Goal: Task Accomplishment & Management: Use online tool/utility

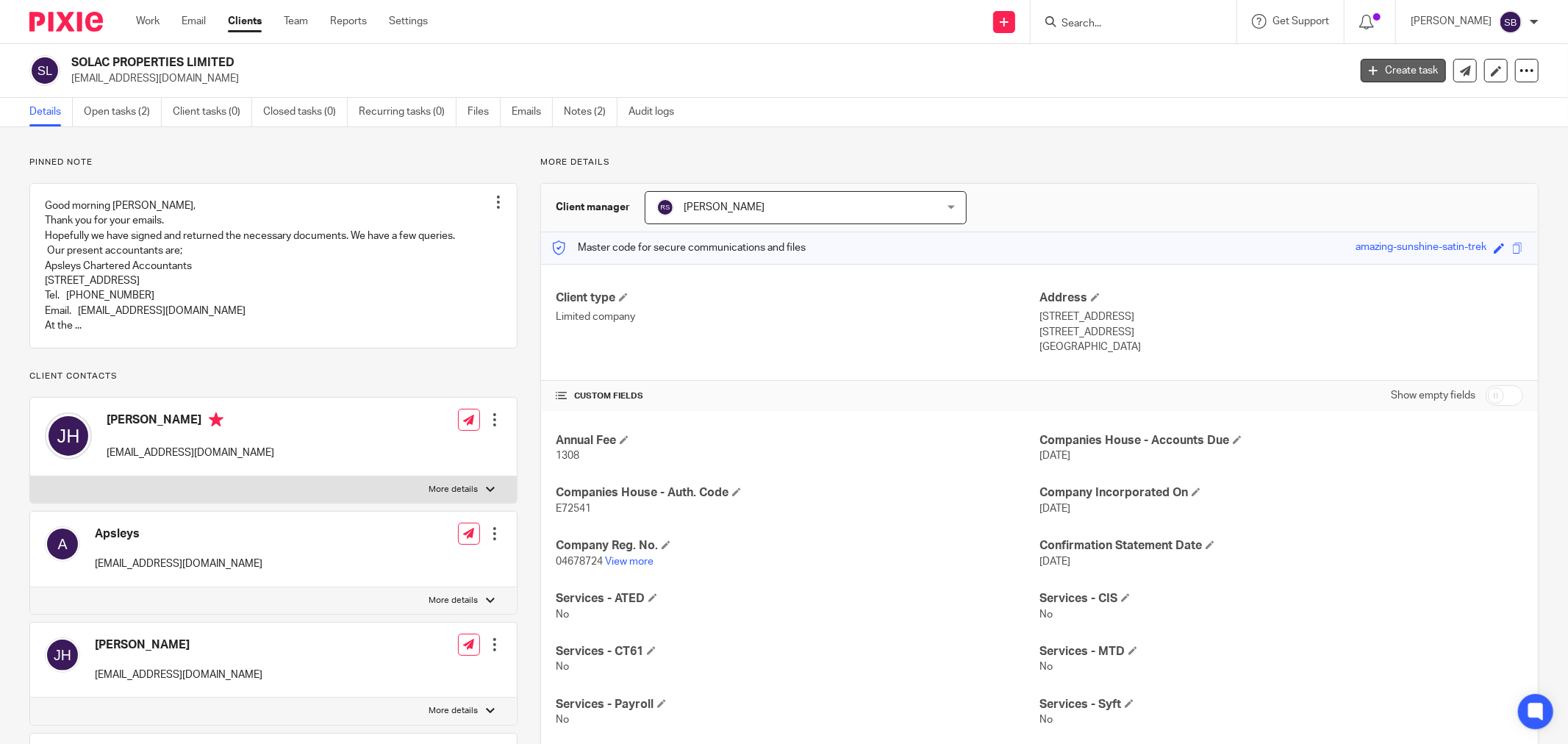
click at [1368, 69] on link "Create task" at bounding box center [1402, 71] width 86 height 24
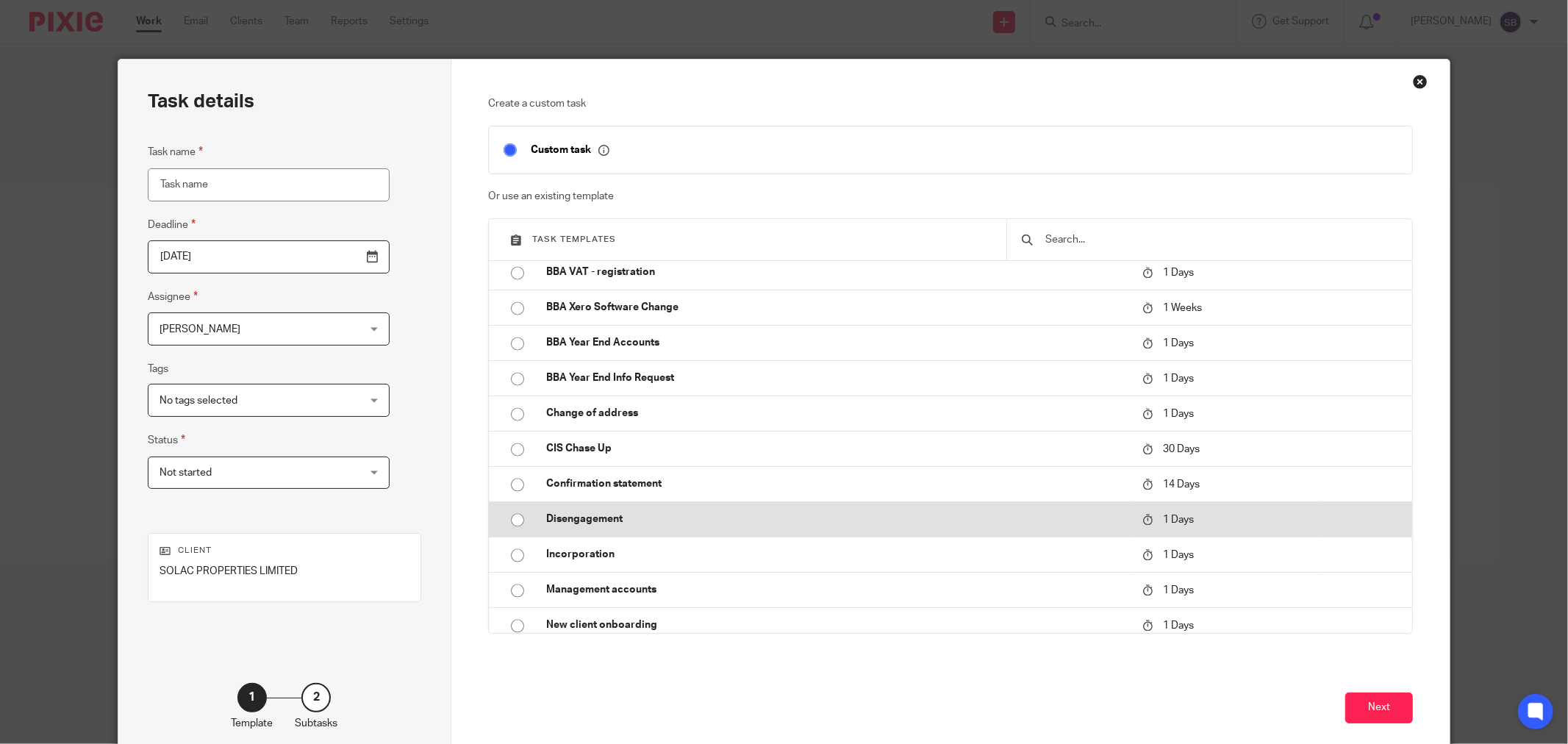
scroll to position [2695, 0]
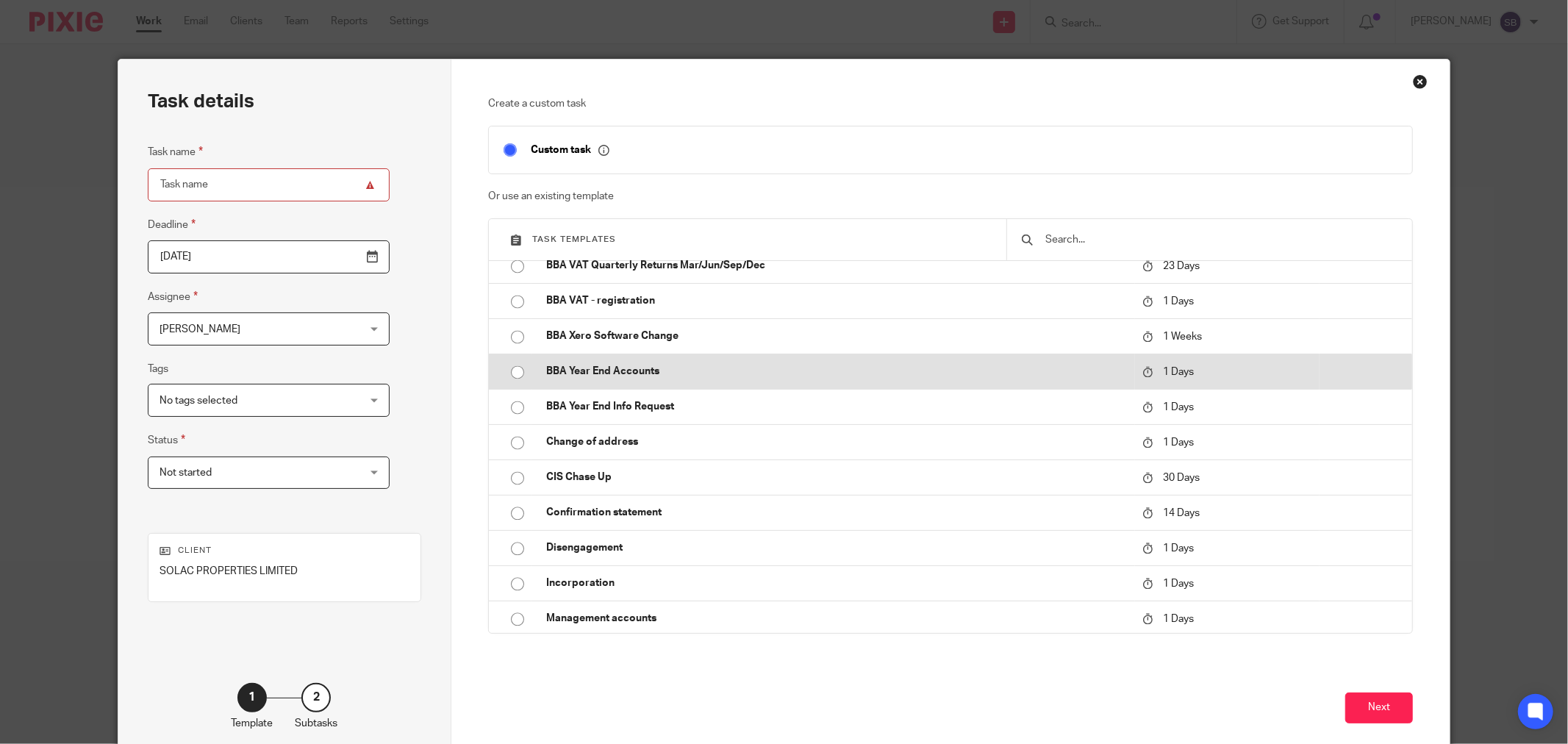
click at [621, 370] on p "BBA Year End Accounts" at bounding box center [837, 372] width 581 height 15
type input "2025-09-23"
type input "BBA Year End Accounts"
checkbox input "false"
radio input "true"
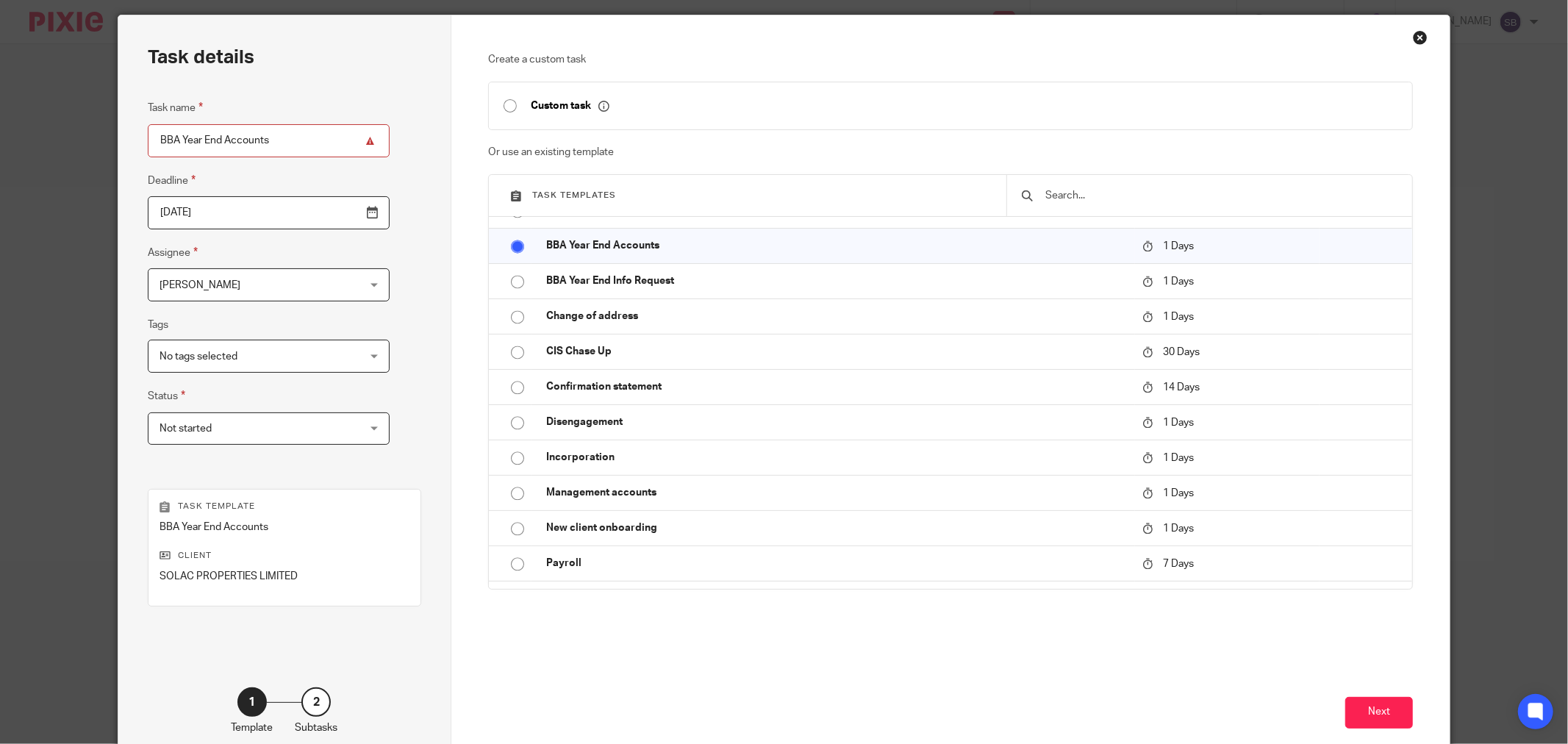
scroll to position [125, 0]
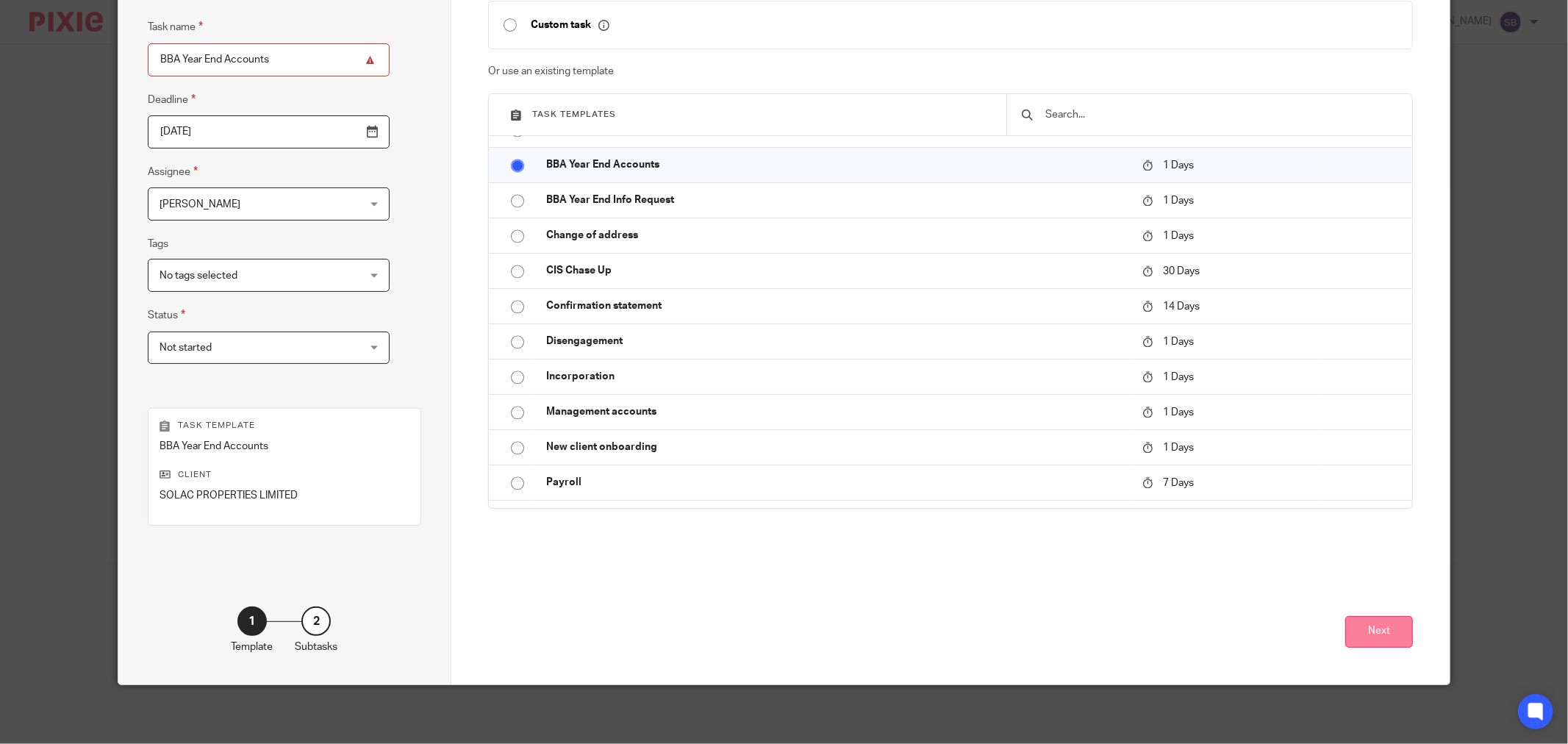
click at [1345, 635] on button "Next" at bounding box center [1379, 632] width 68 height 31
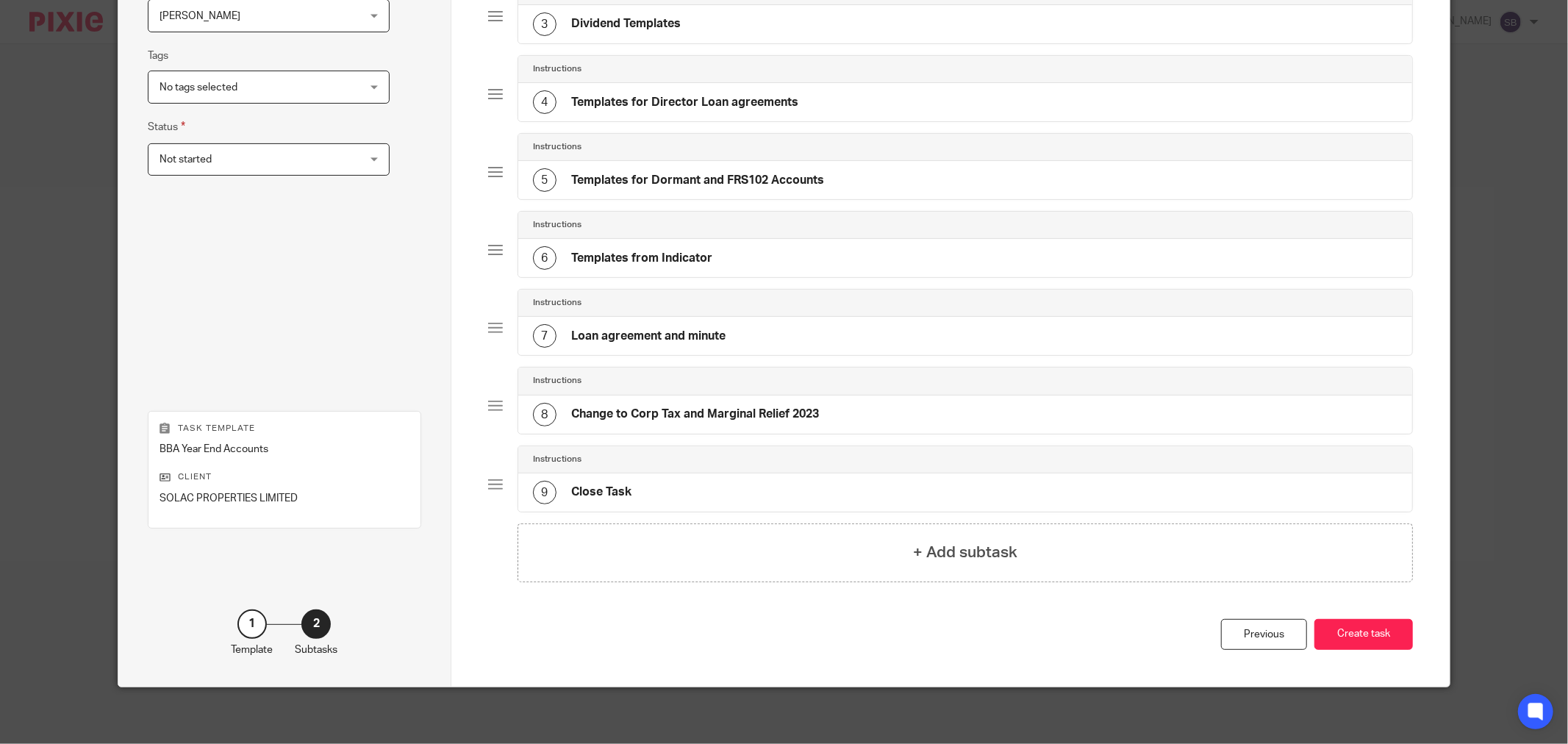
scroll to position [317, 0]
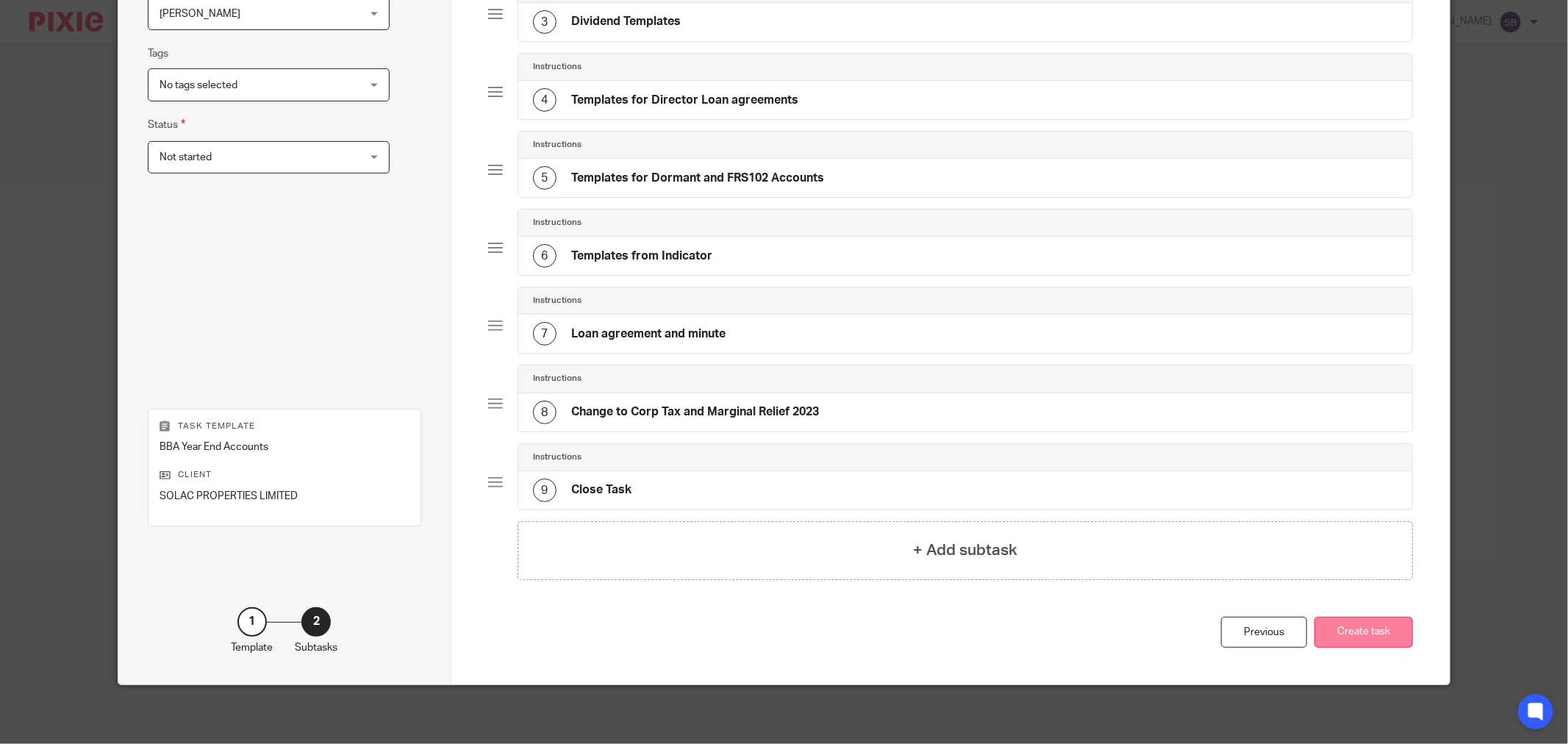
click at [1396, 638] on button "Create task" at bounding box center [1363, 633] width 98 height 31
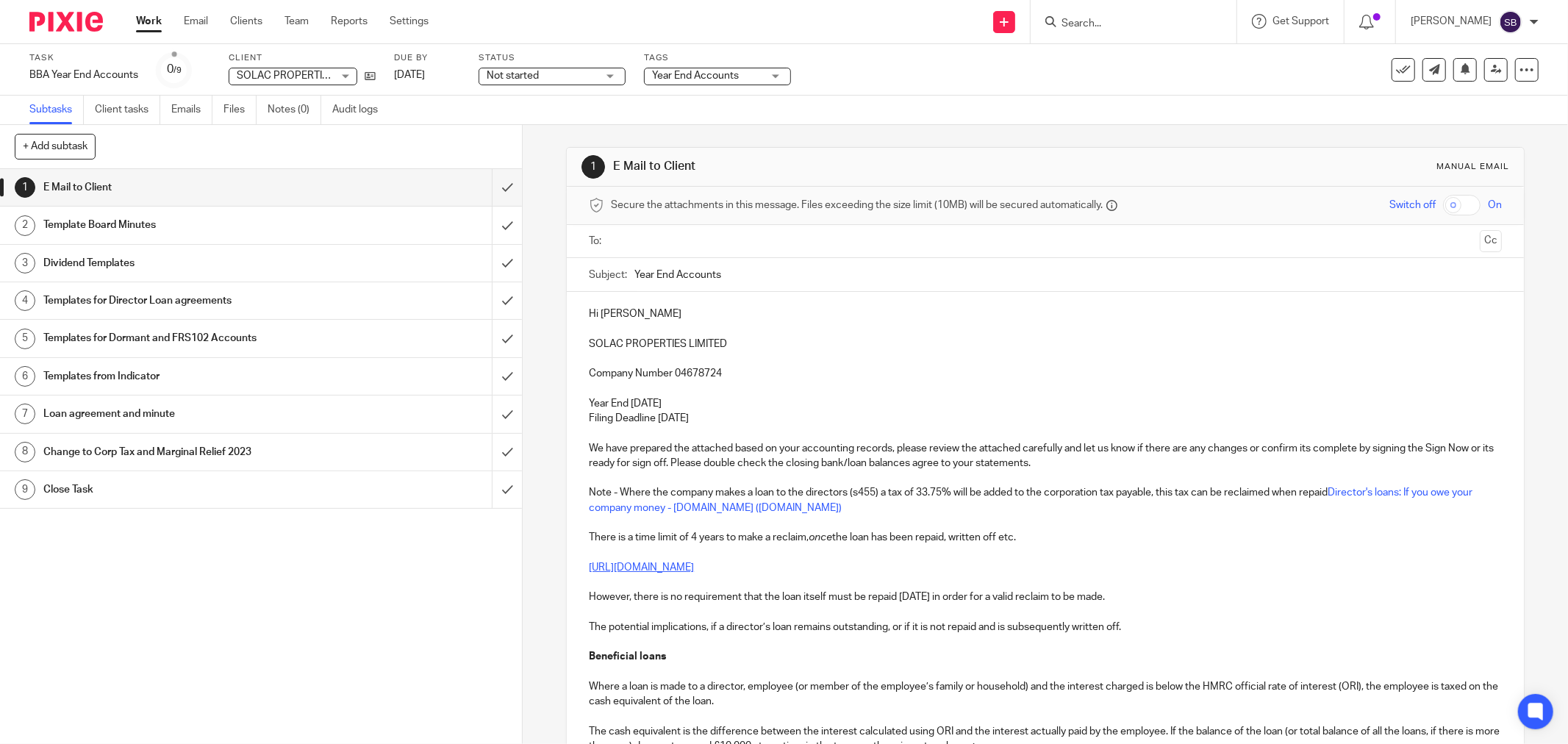
click at [599, 318] on p "Hi [PERSON_NAME]" at bounding box center [1045, 314] width 913 height 15
click at [596, 319] on p "Hi [PERSON_NAME]" at bounding box center [1045, 314] width 913 height 15
click at [635, 244] on input "text" at bounding box center [1045, 241] width 857 height 17
click at [865, 258] on ul "SOLAC PROPERTIES LIMITED" at bounding box center [1046, 243] width 867 height 36
click at [865, 252] on input "text" at bounding box center [1135, 243] width 677 height 29
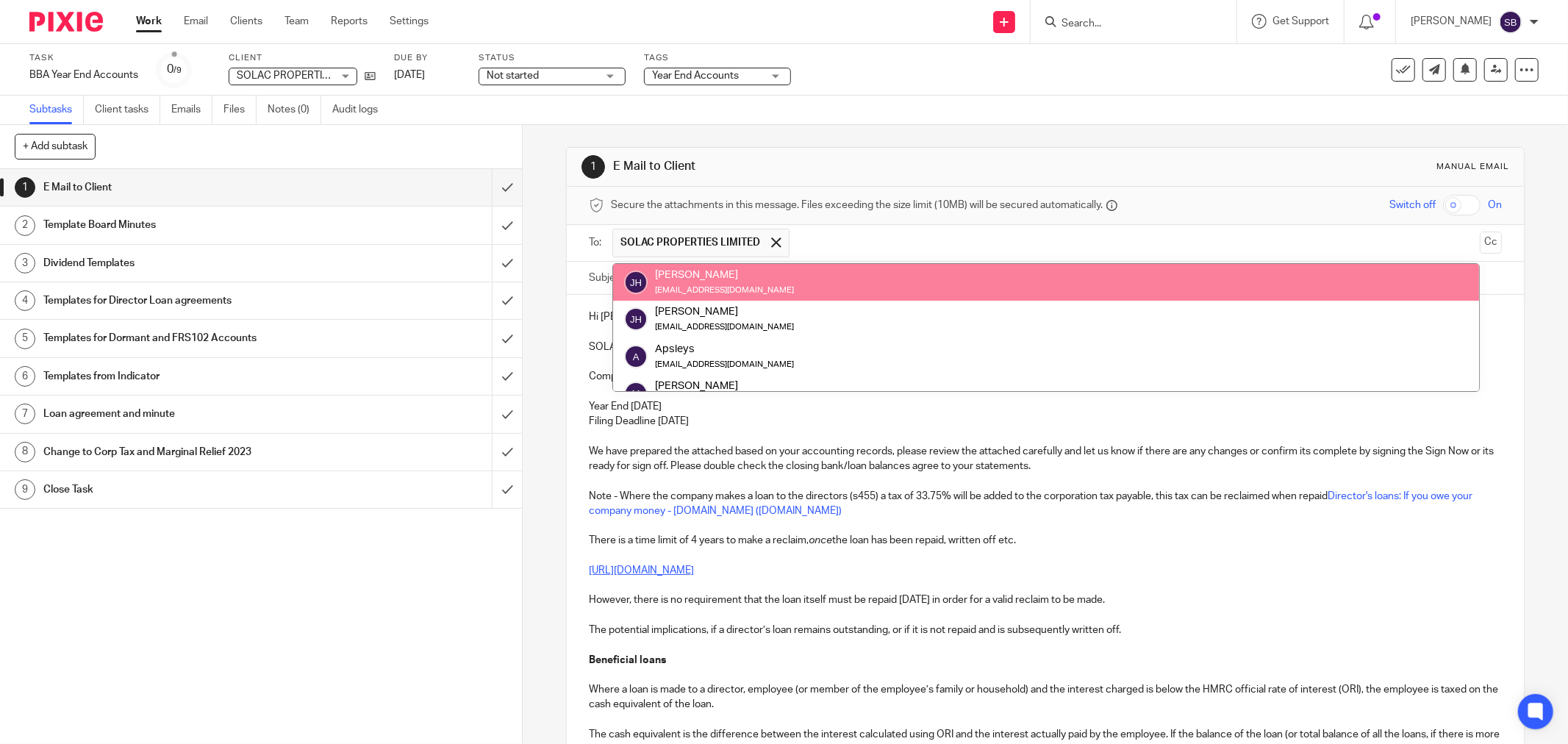
scroll to position [74, 0]
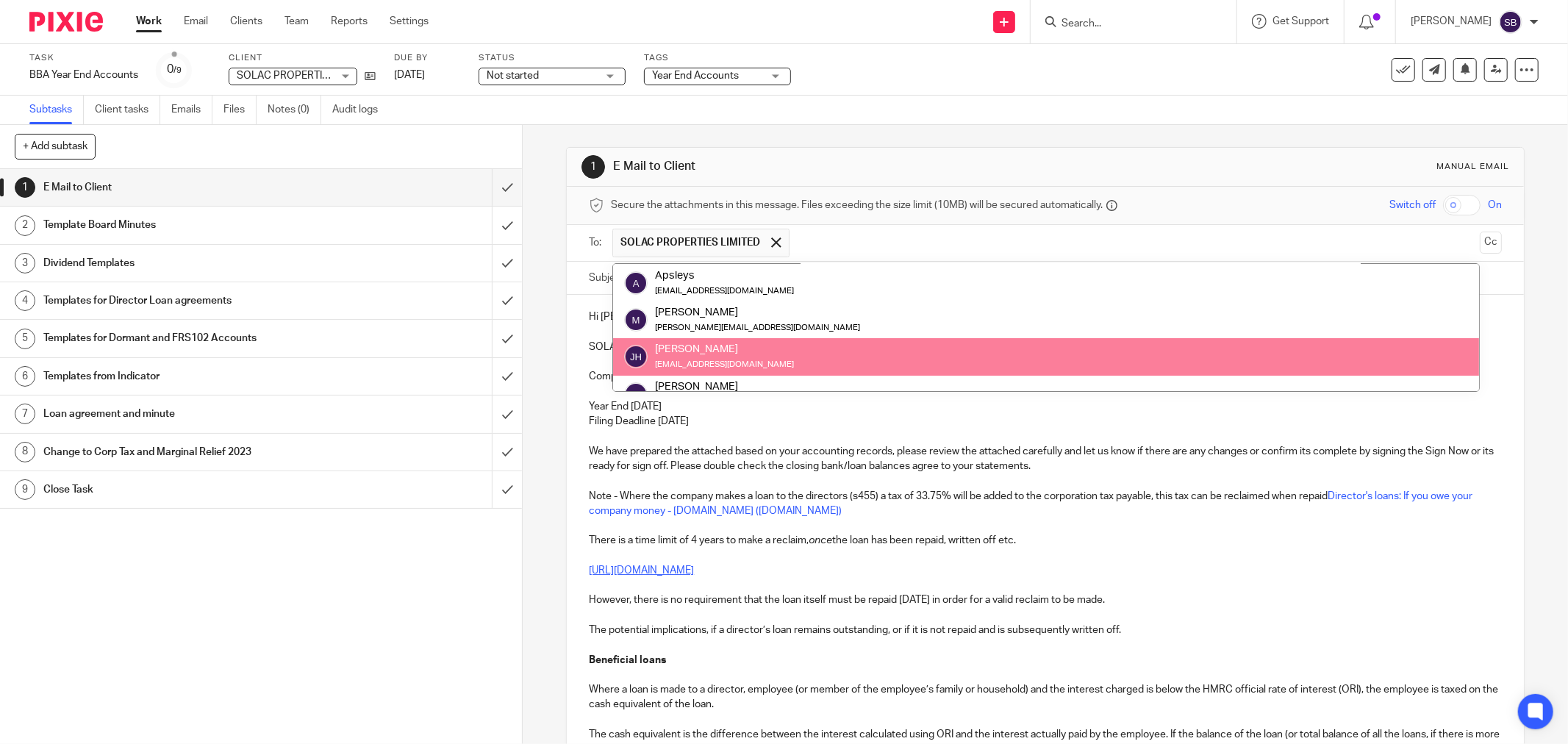
click at [867, 414] on p "Filing Deadline [DATE]" at bounding box center [1045, 421] width 913 height 15
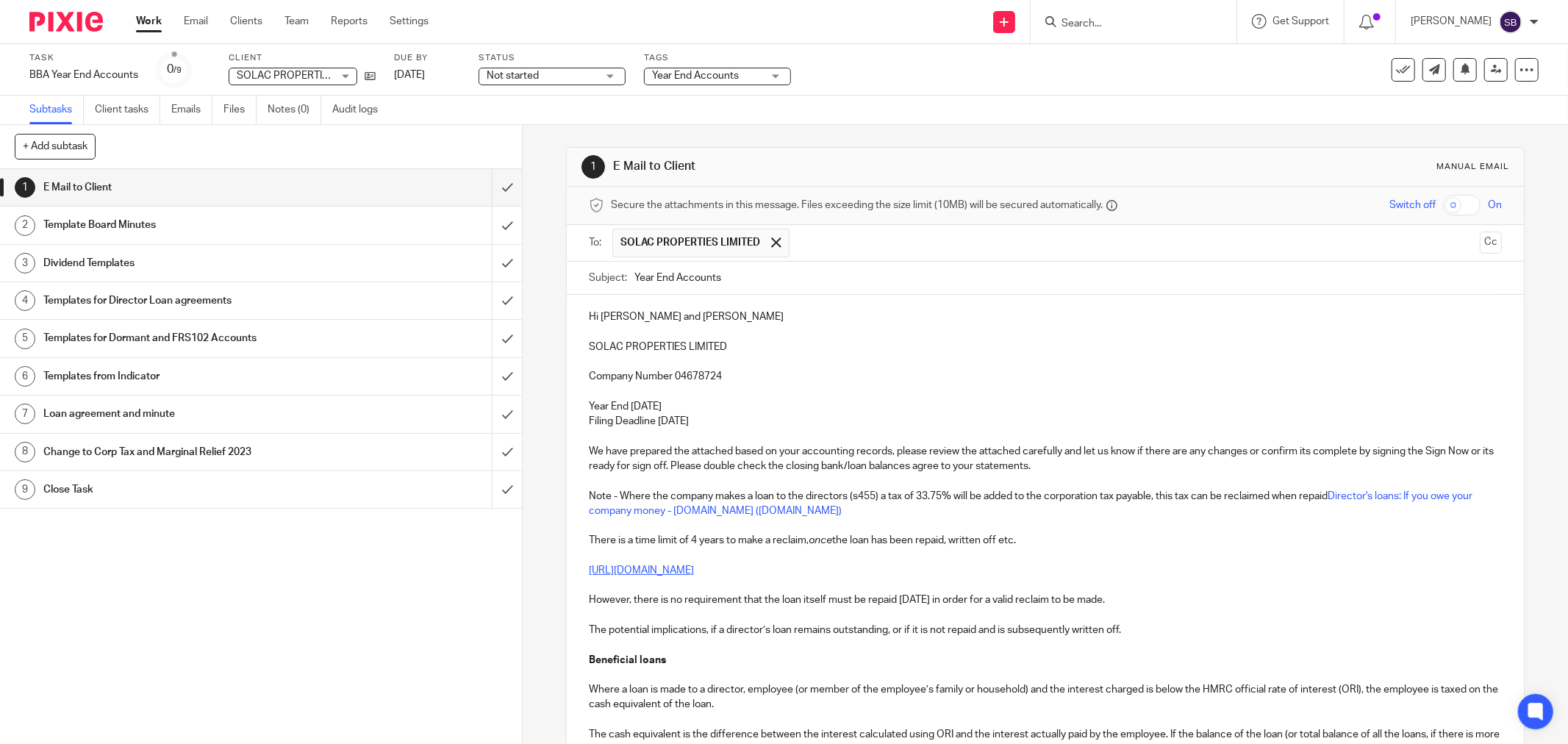
click at [835, 236] on input "text" at bounding box center [1135, 243] width 677 height 29
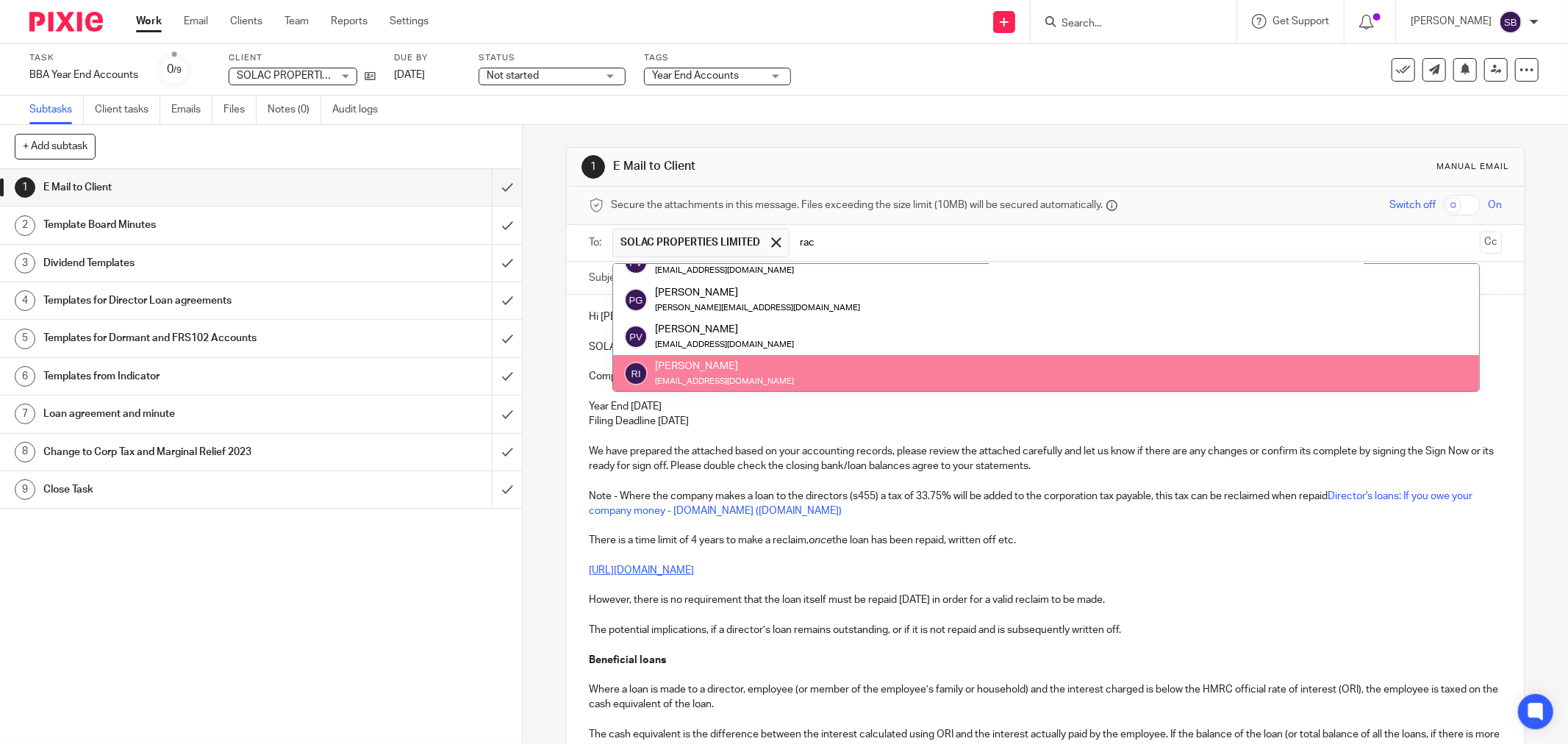
scroll to position [0, 0]
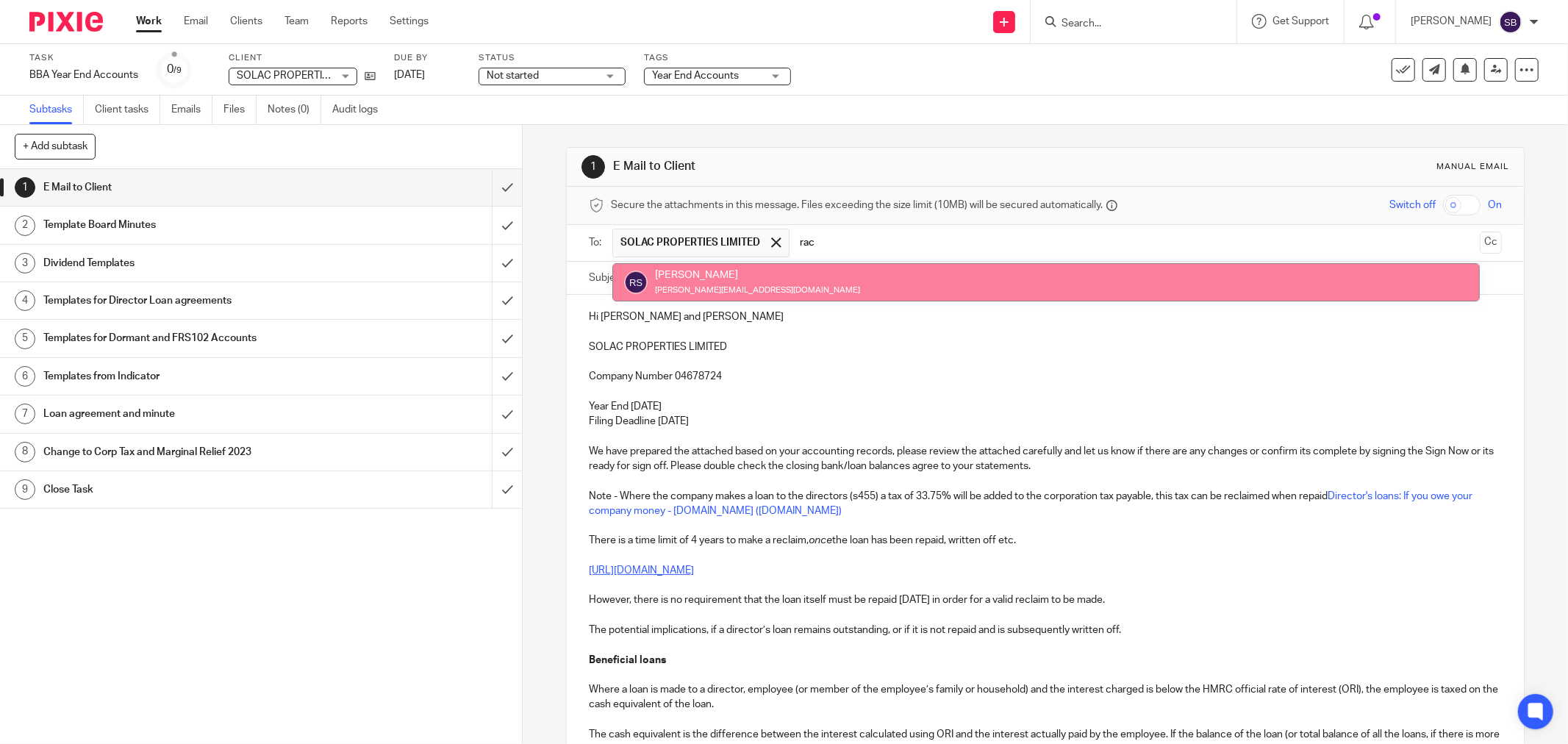
type input "rac"
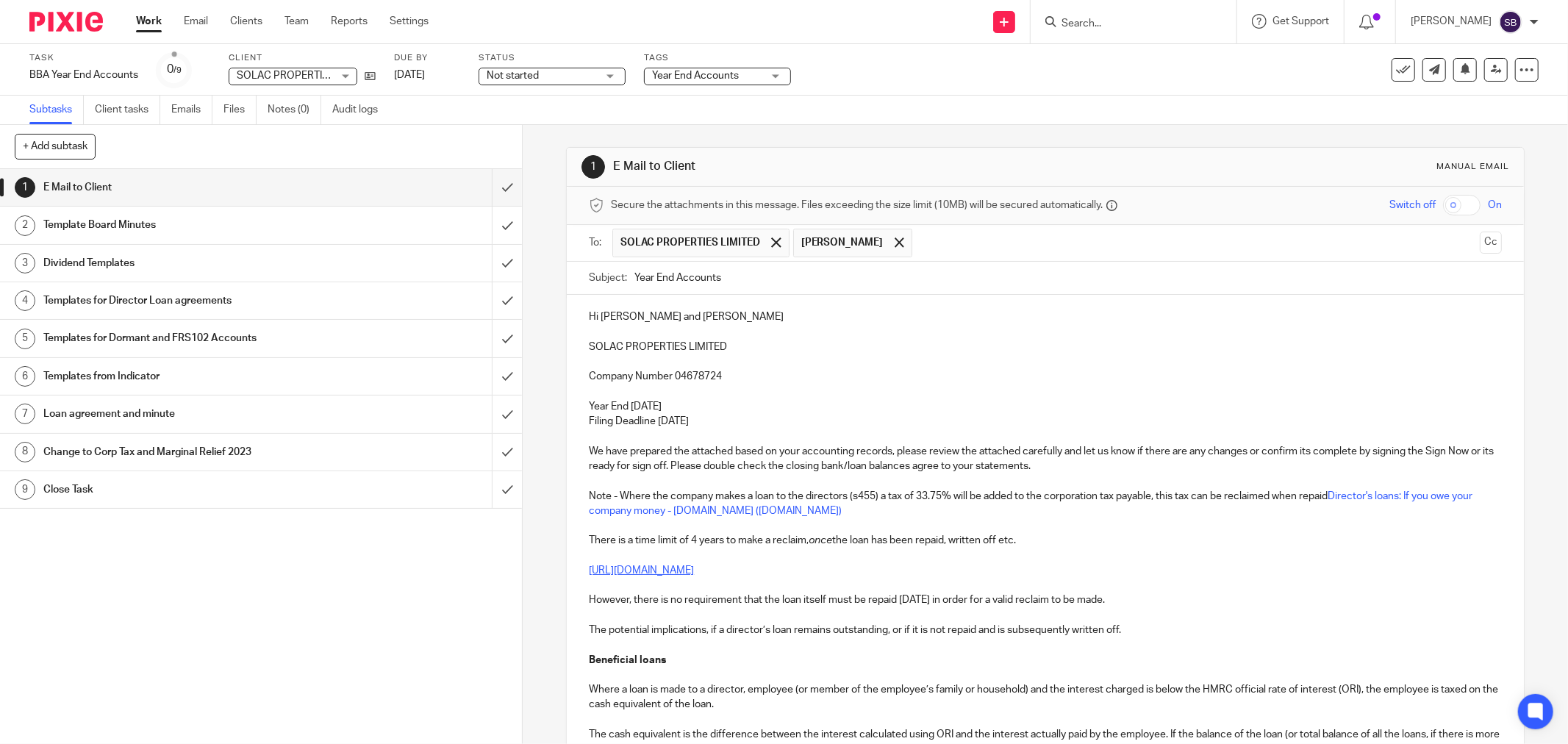
click at [767, 281] on input "Year End Accounts" at bounding box center [1068, 279] width 867 height 33
drag, startPoint x: 583, startPoint y: 346, endPoint x: 730, endPoint y: 346, distance: 147.0
copy p "SOLAC PROPERTIES LIMITED"
click at [858, 280] on input "Year End Accounts 2024 -" at bounding box center [1068, 279] width 867 height 33
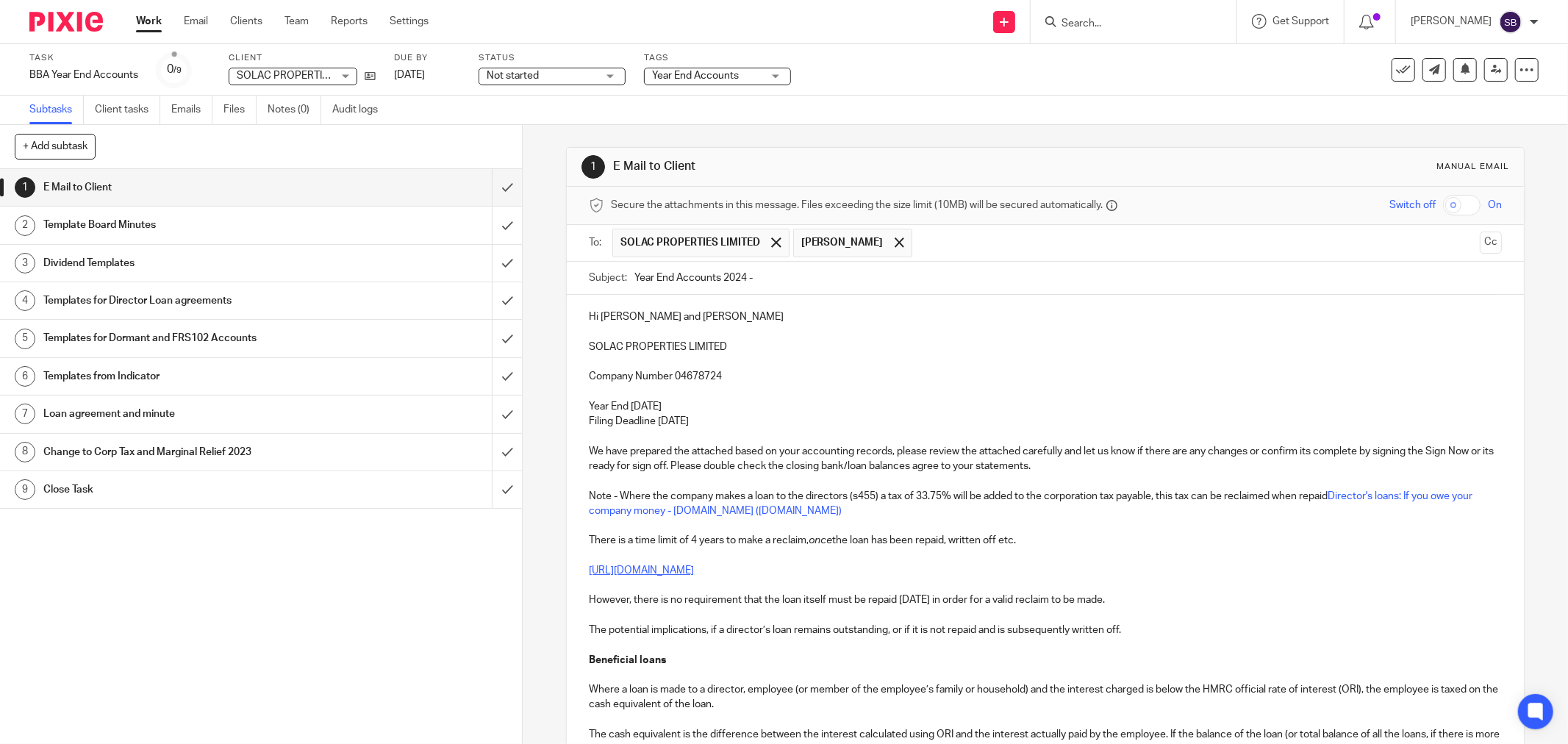
paste input "SOLAC PROPERTIES LIMITED"
type input "Year End Accounts 2024 - SOLAC PROPERTIES LIMITED"
drag, startPoint x: 583, startPoint y: 349, endPoint x: 738, endPoint y: 348, distance: 155.0
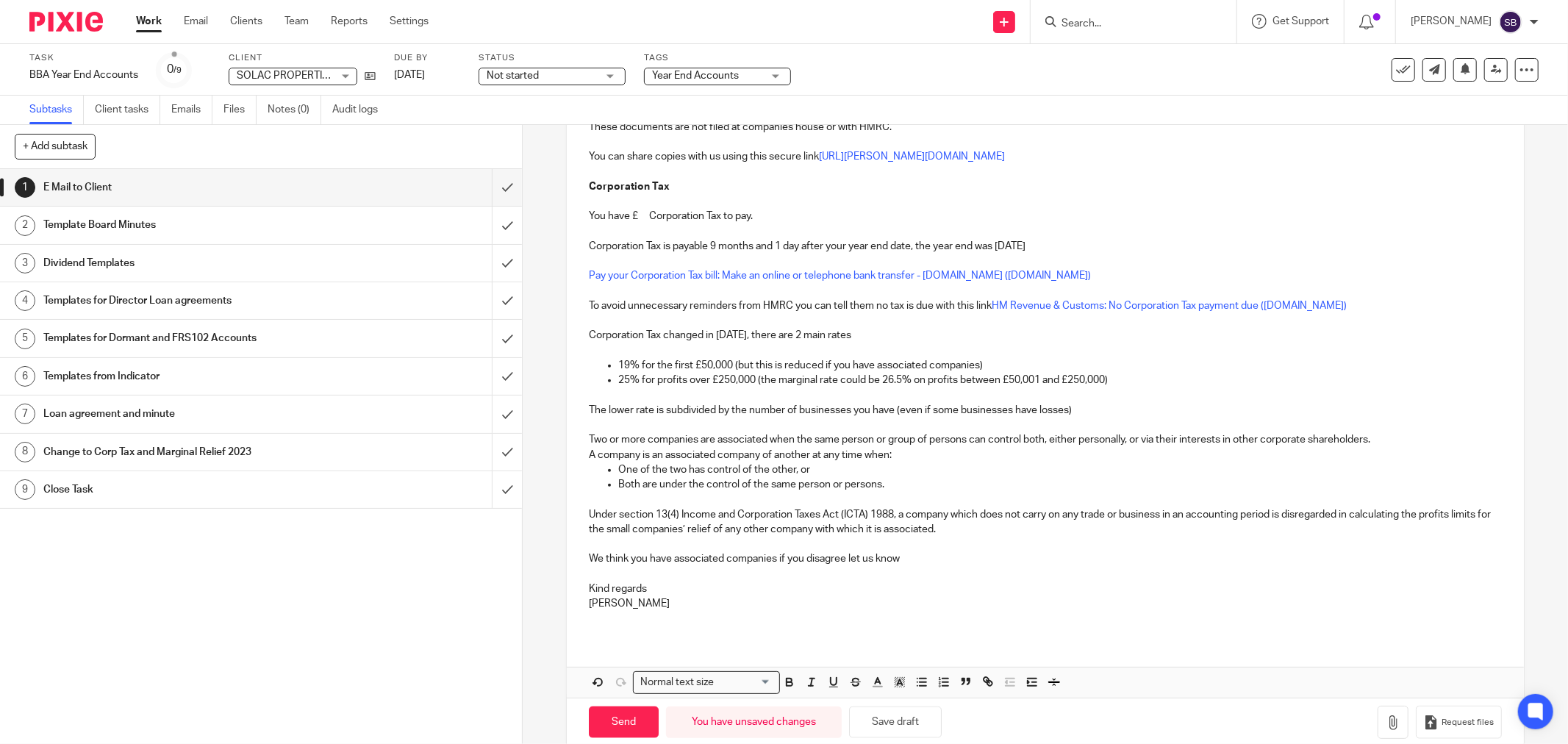
scroll to position [1258, 0]
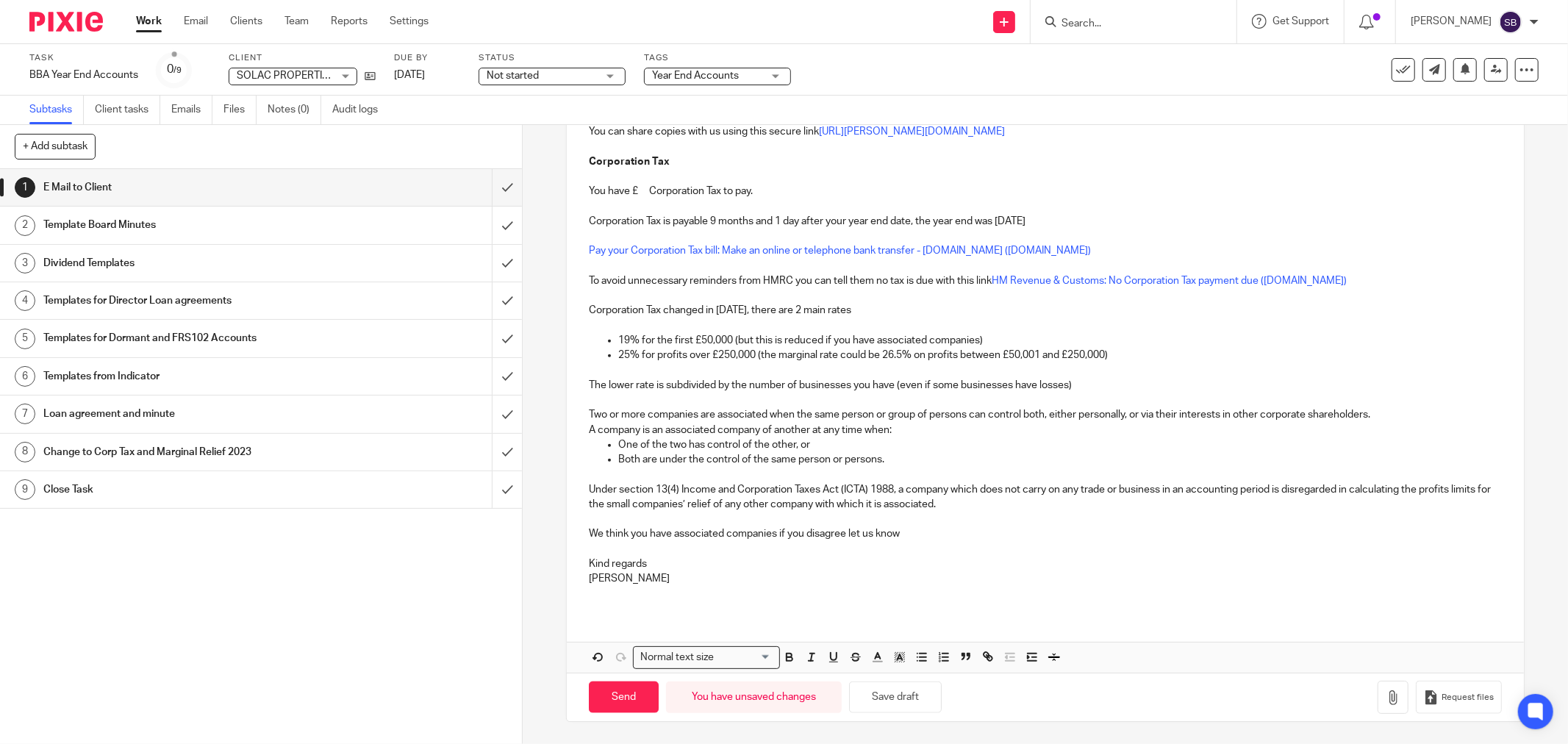
drag, startPoint x: 781, startPoint y: 658, endPoint x: 786, endPoint y: 652, distance: 7.8
click at [786, 658] on icon "button" at bounding box center [789, 658] width 6 height 4
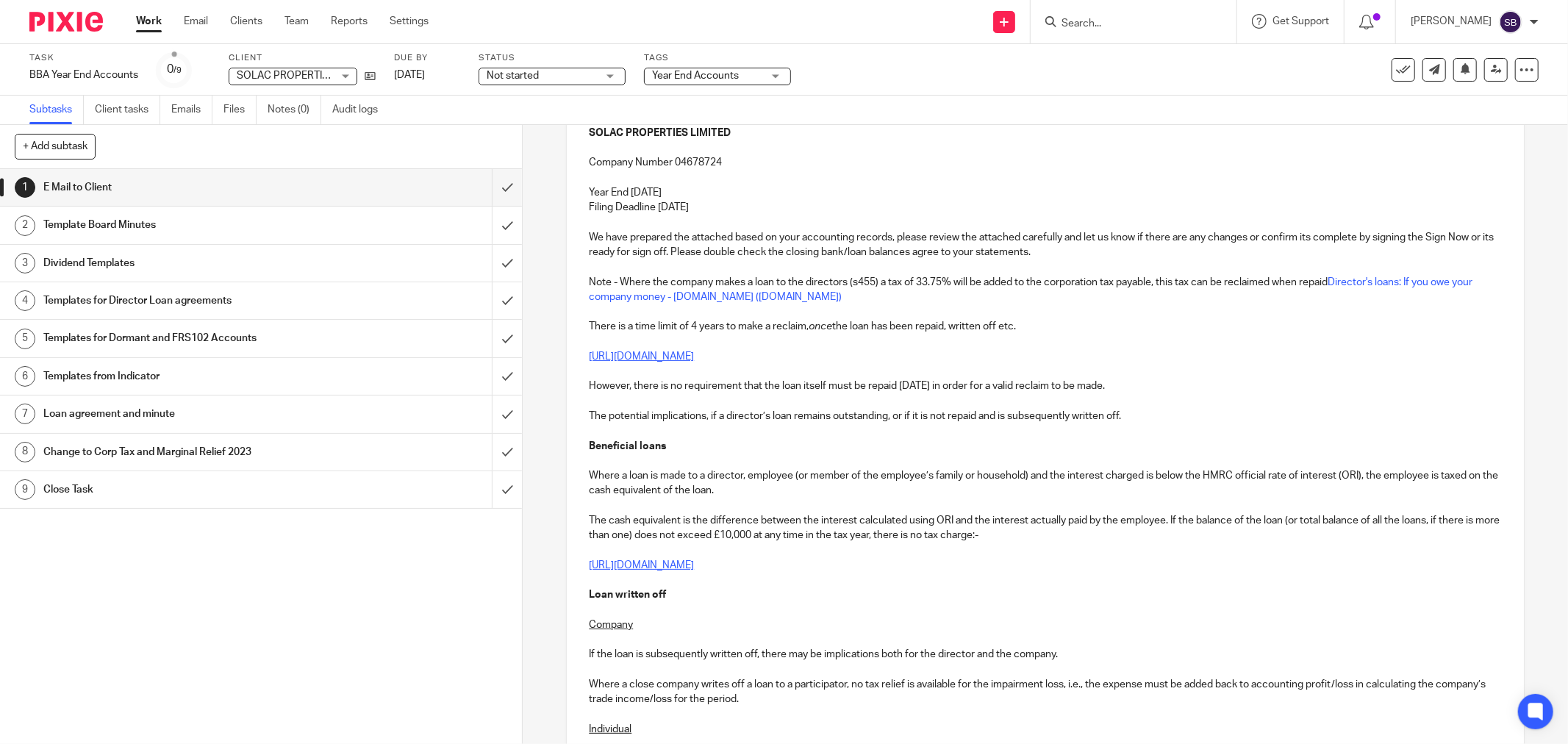
scroll to position [0, 0]
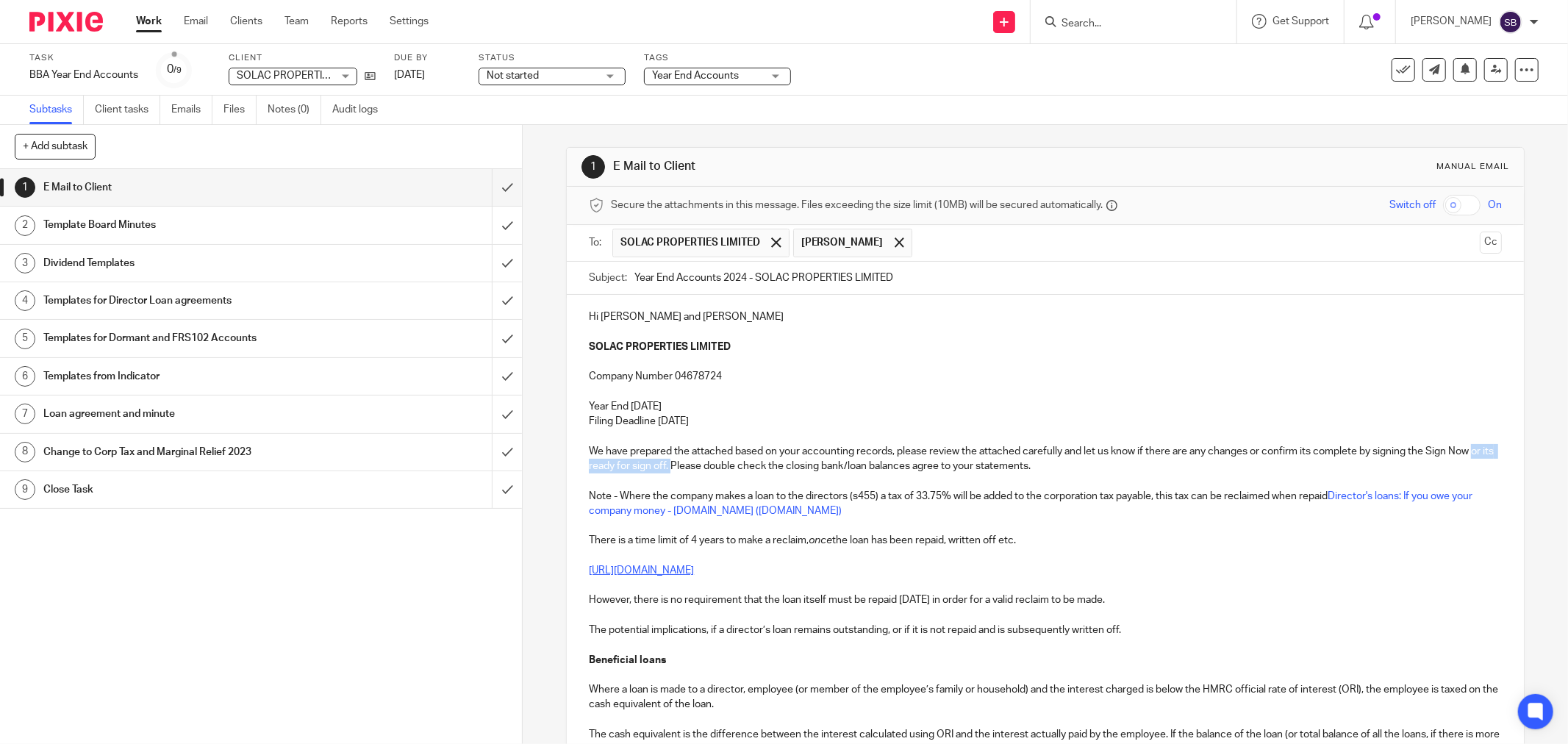
drag, startPoint x: 582, startPoint y: 467, endPoint x: 693, endPoint y: 469, distance: 111.0
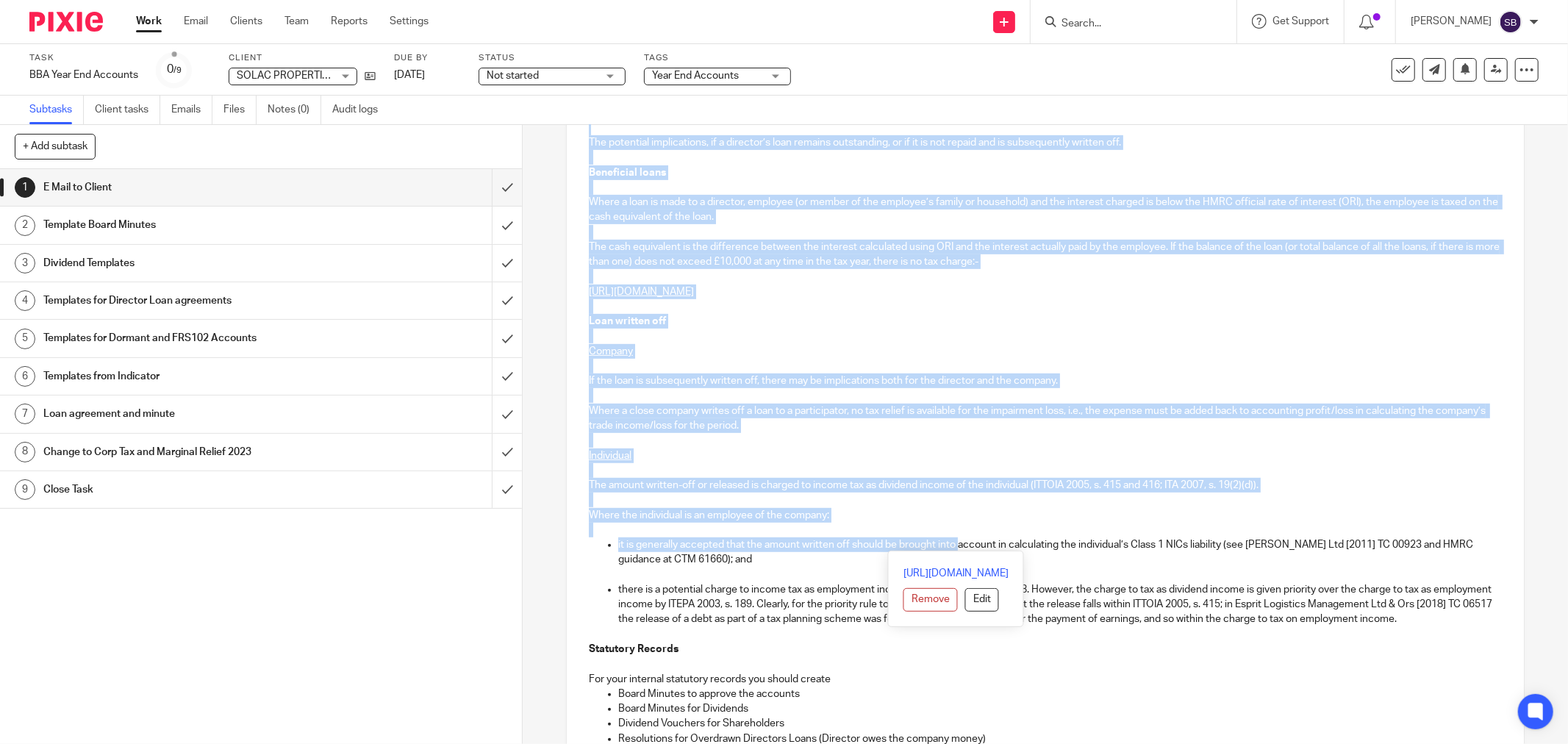
scroll to position [489, 0]
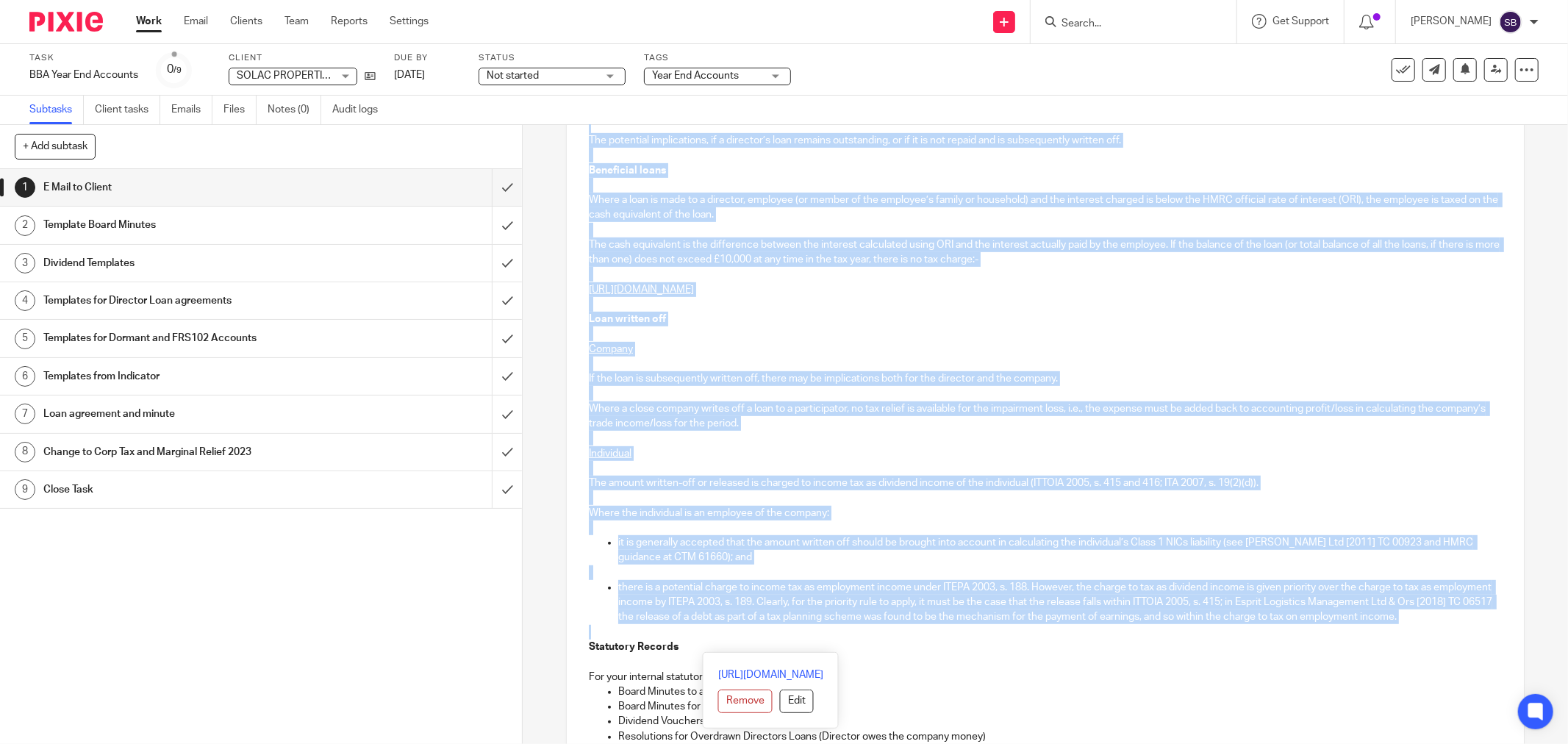
drag, startPoint x: 982, startPoint y: 467, endPoint x: 935, endPoint y: 640, distance: 179.3
click at [935, 642] on div "Hi [PERSON_NAME] and [PERSON_NAME] PROPERTIES LIMITED Company Number 04678724 Y…" at bounding box center [1045, 585] width 957 height 1560
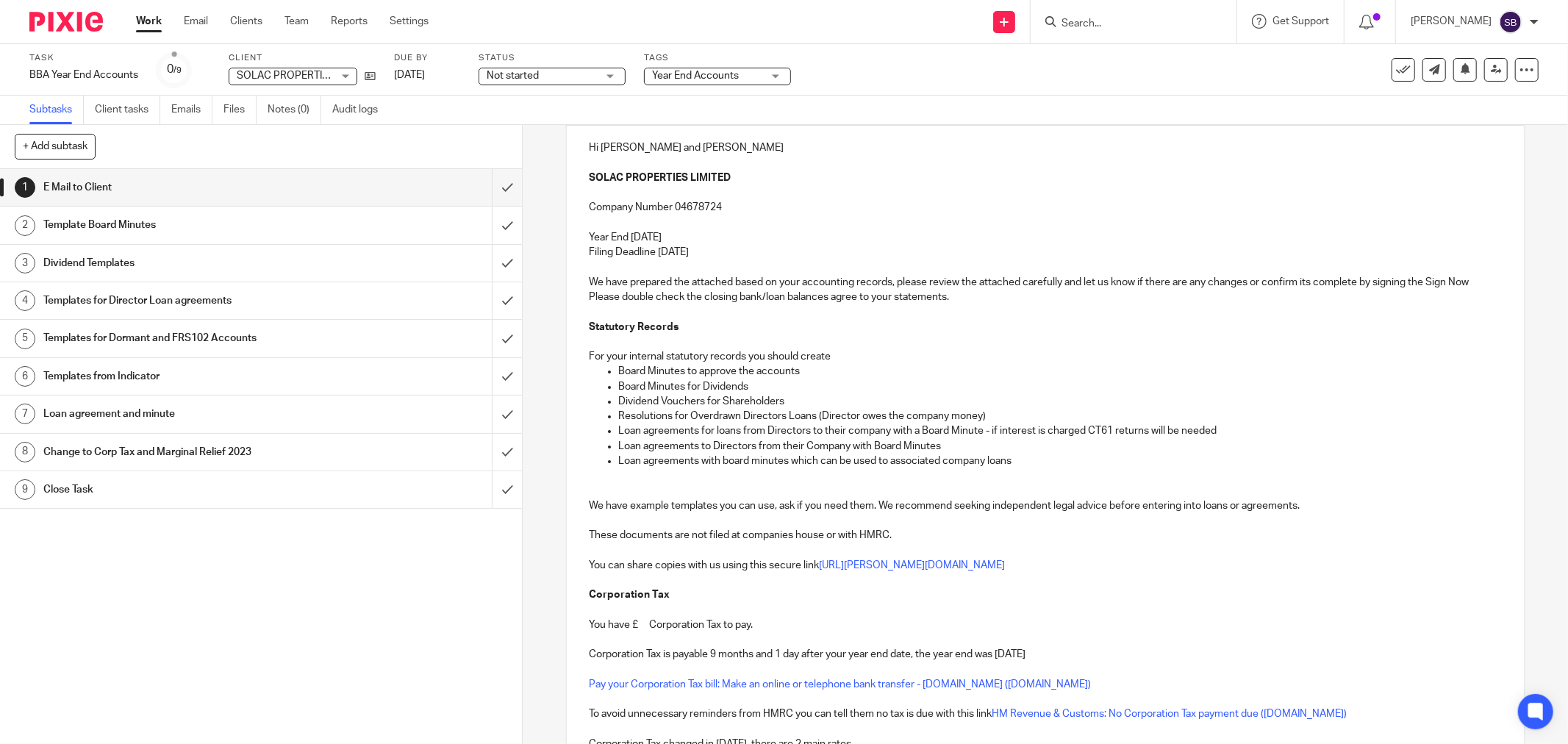
scroll to position [245, 0]
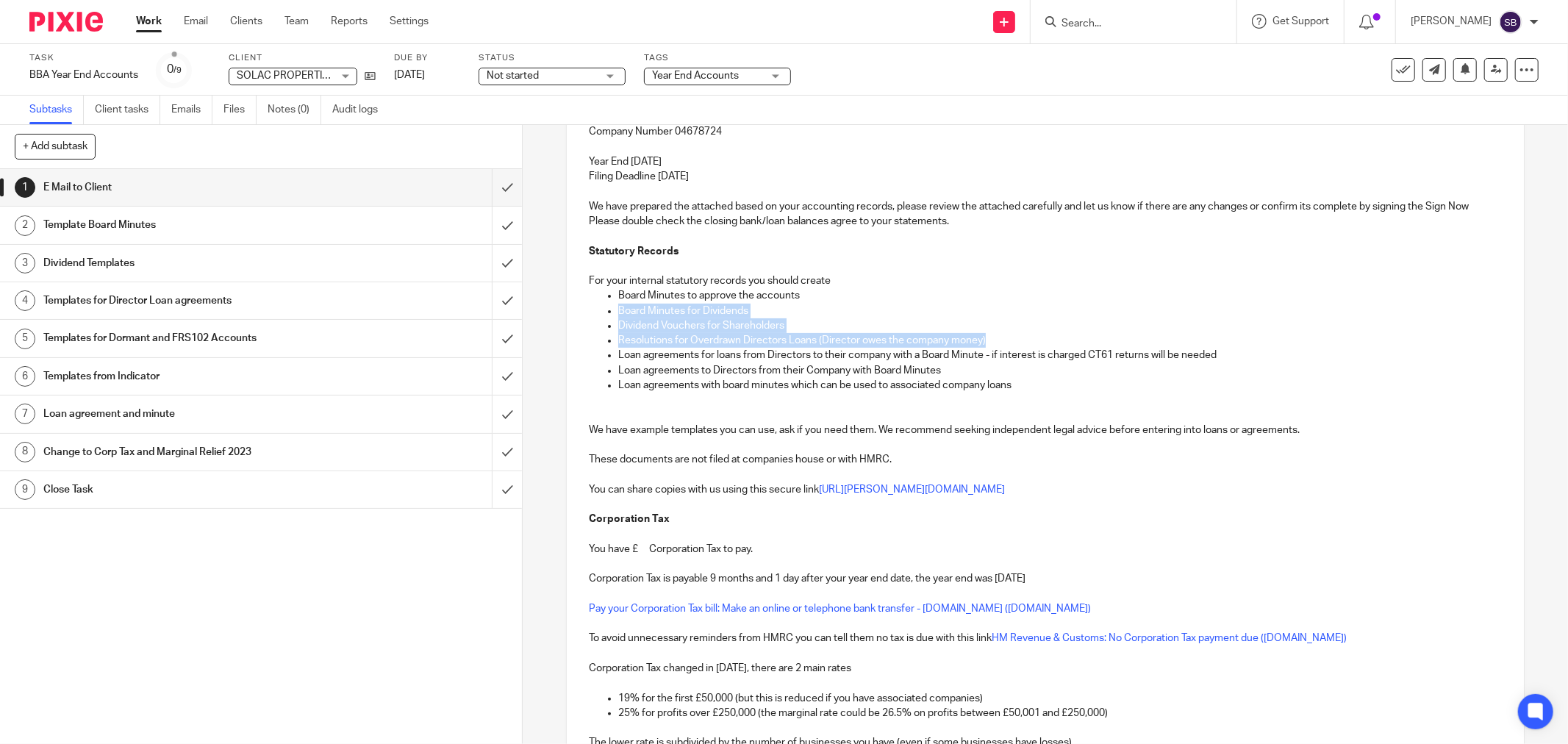
drag, startPoint x: 613, startPoint y: 310, endPoint x: 1000, endPoint y: 341, distance: 388.2
click at [1000, 341] on ul "Board Minutes to approve the accounts Board Minutes for Dividends Dividend Vouc…" at bounding box center [1045, 339] width 913 height 104
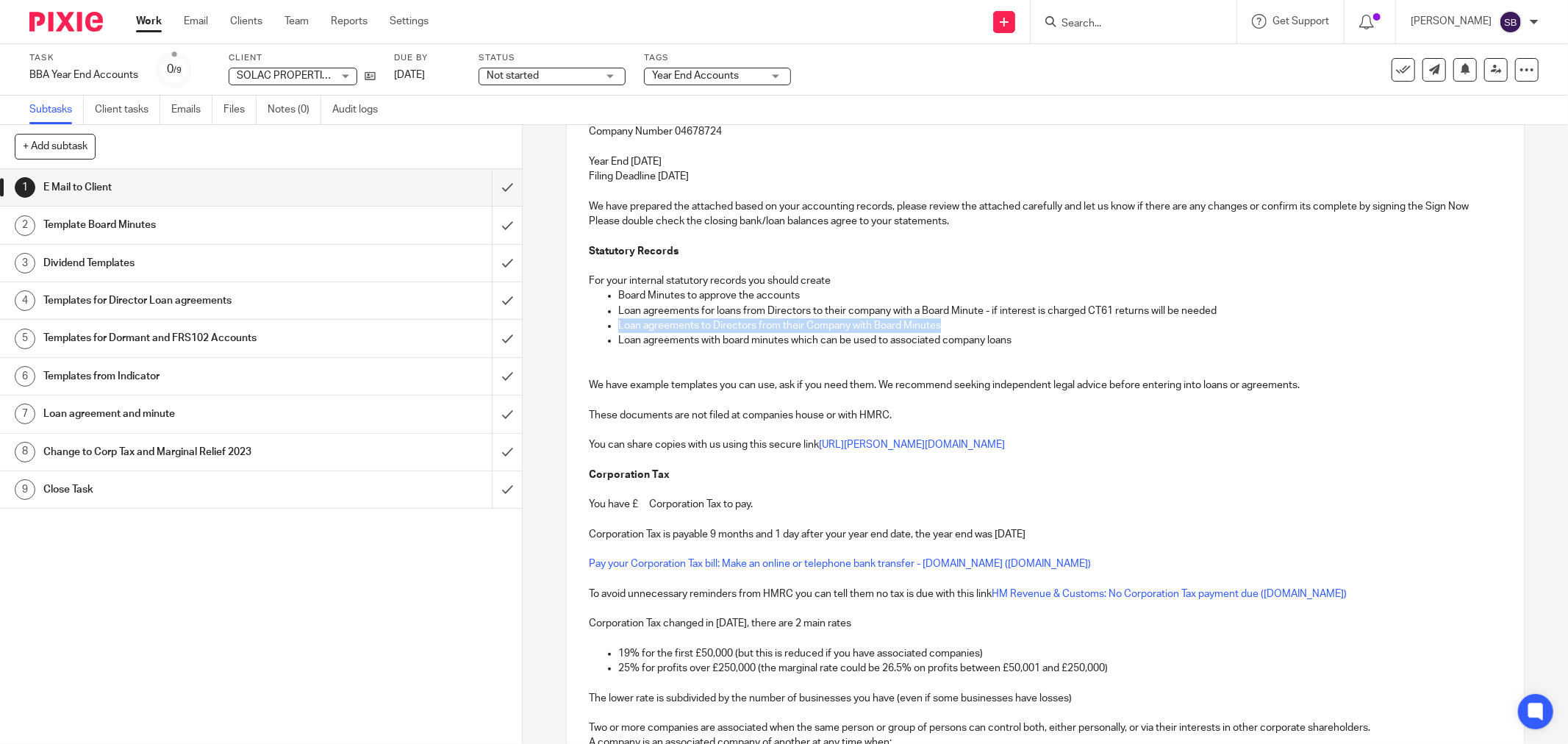
drag, startPoint x: 613, startPoint y: 326, endPoint x: 960, endPoint y: 322, distance: 347.0
click at [960, 322] on p "Loan agreements to Directors from their Company with Board Minutes" at bounding box center [1059, 326] width 884 height 15
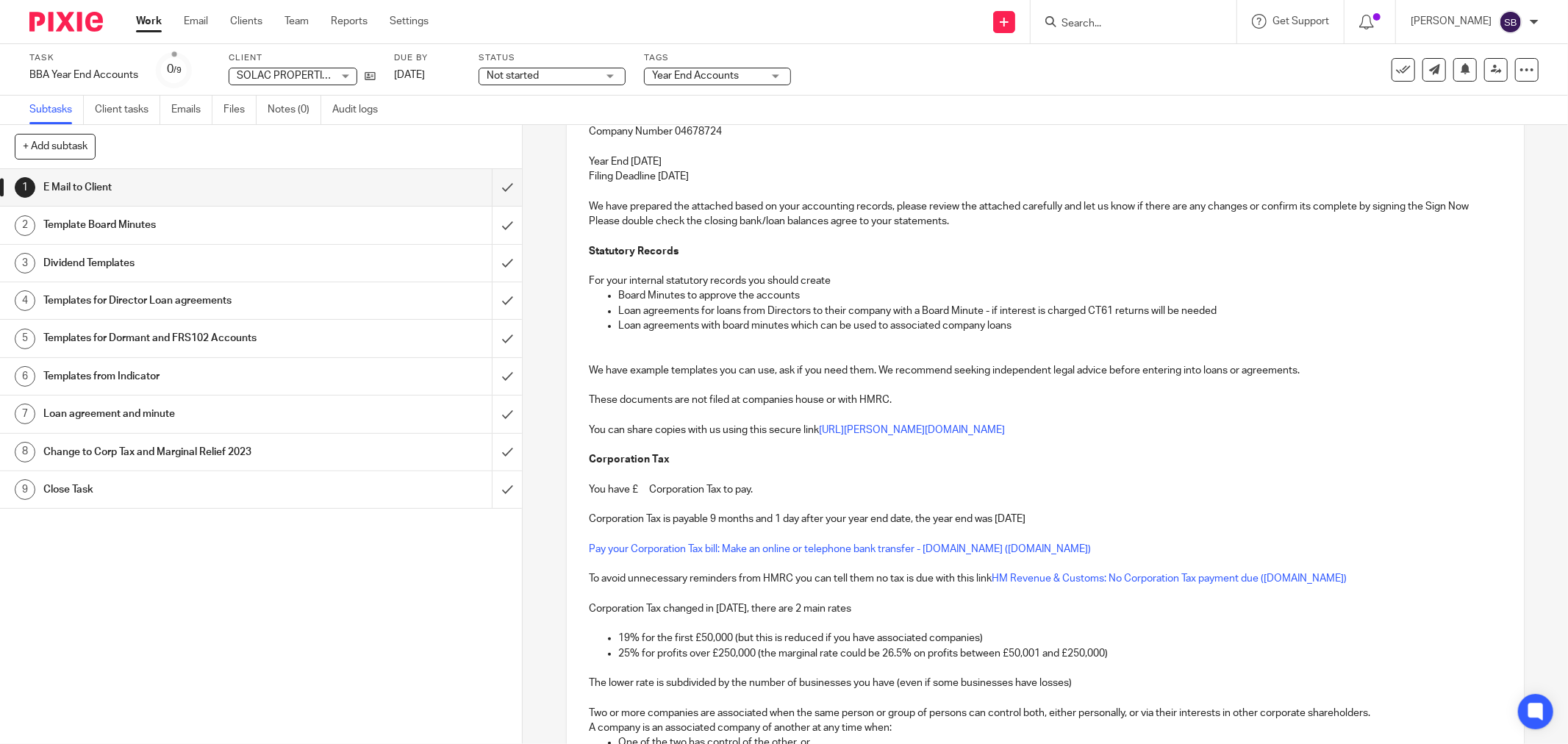
click at [637, 495] on p "You have £ Corporation Tax to pay." at bounding box center [1045, 489] width 913 height 15
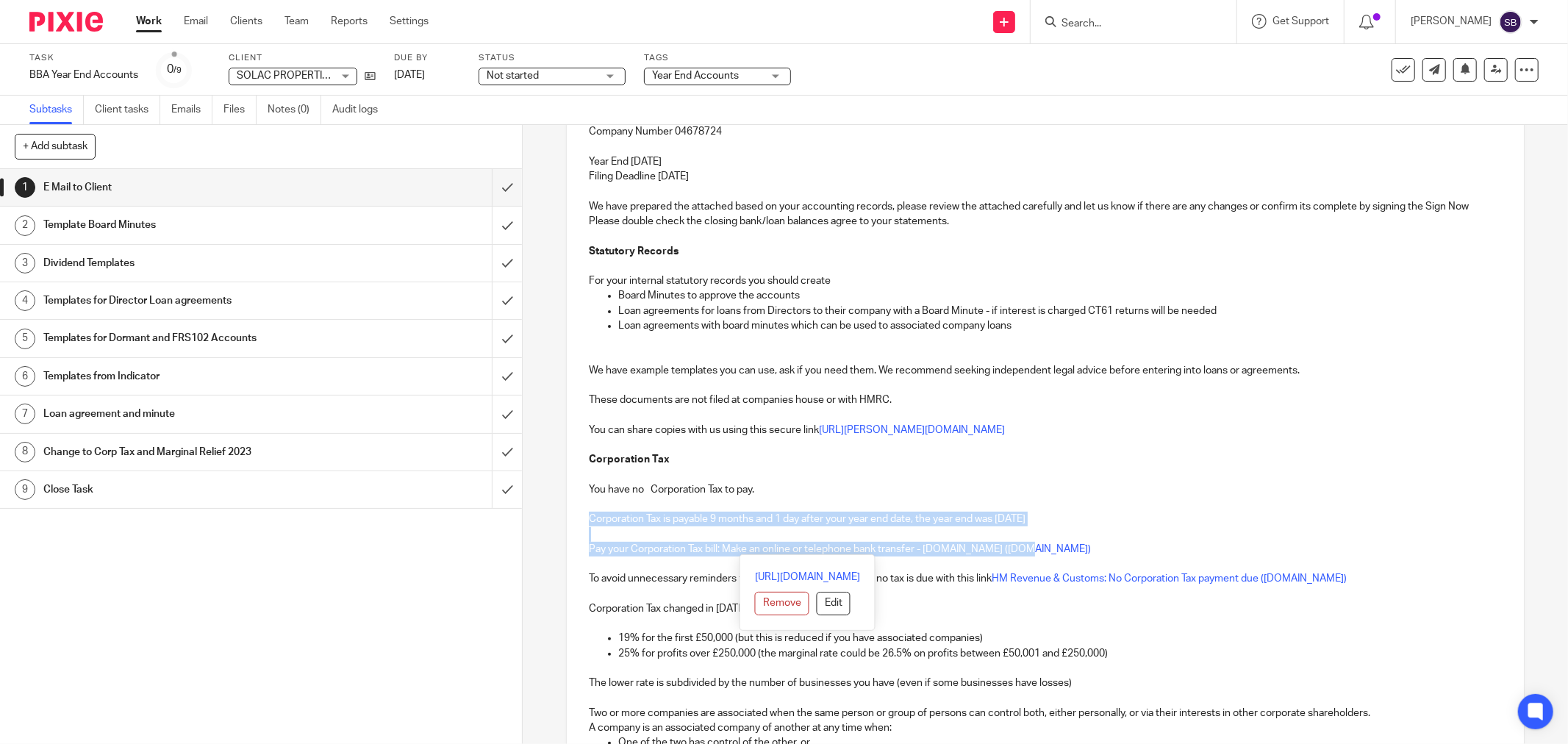
drag, startPoint x: 584, startPoint y: 517, endPoint x: 1085, endPoint y: 544, distance: 501.7
click at [1085, 544] on div "Hi [PERSON_NAME] and [PERSON_NAME] PROPERTIES LIMITED Company Number 04678724 Y…" at bounding box center [1045, 479] width 957 height 860
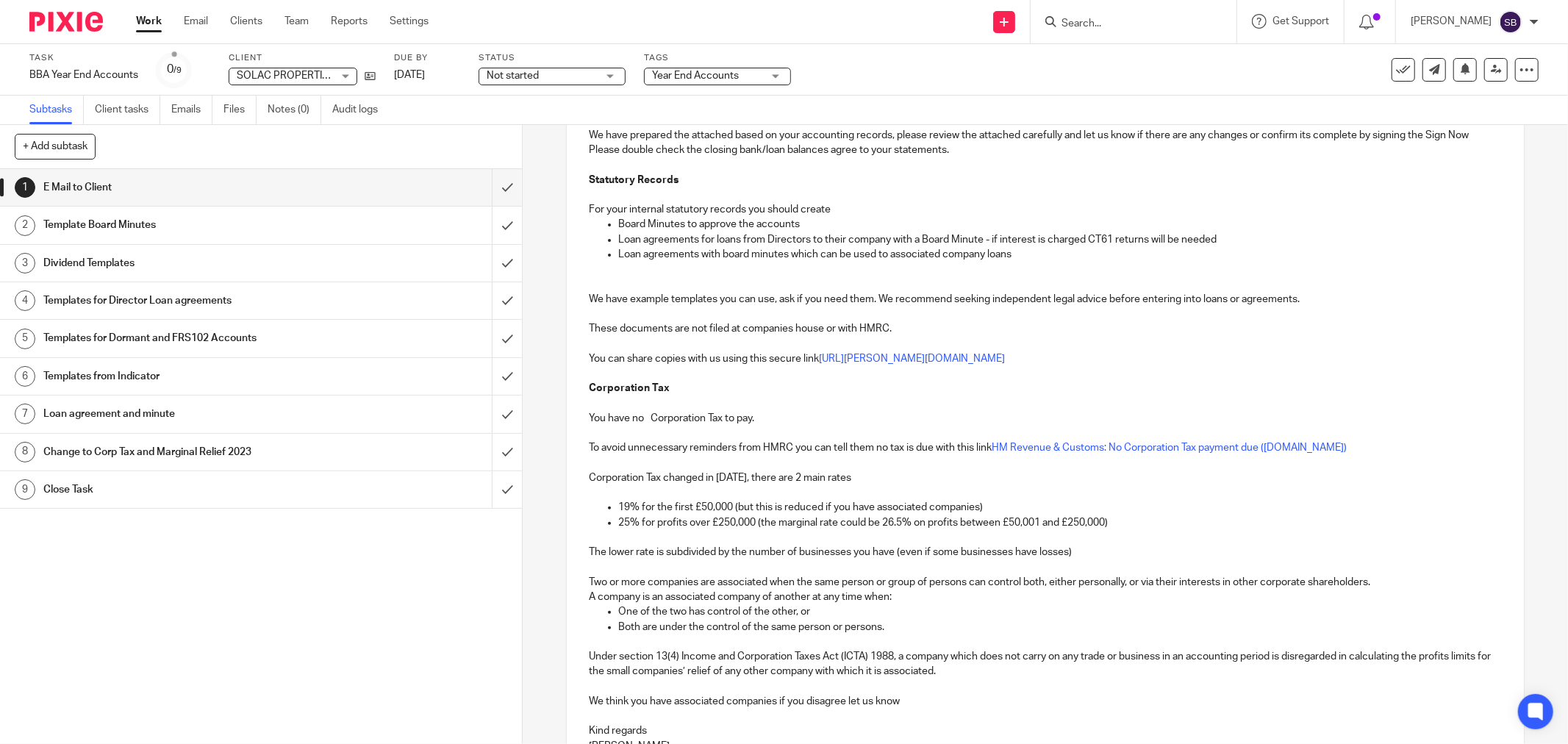
scroll to position [484, 0]
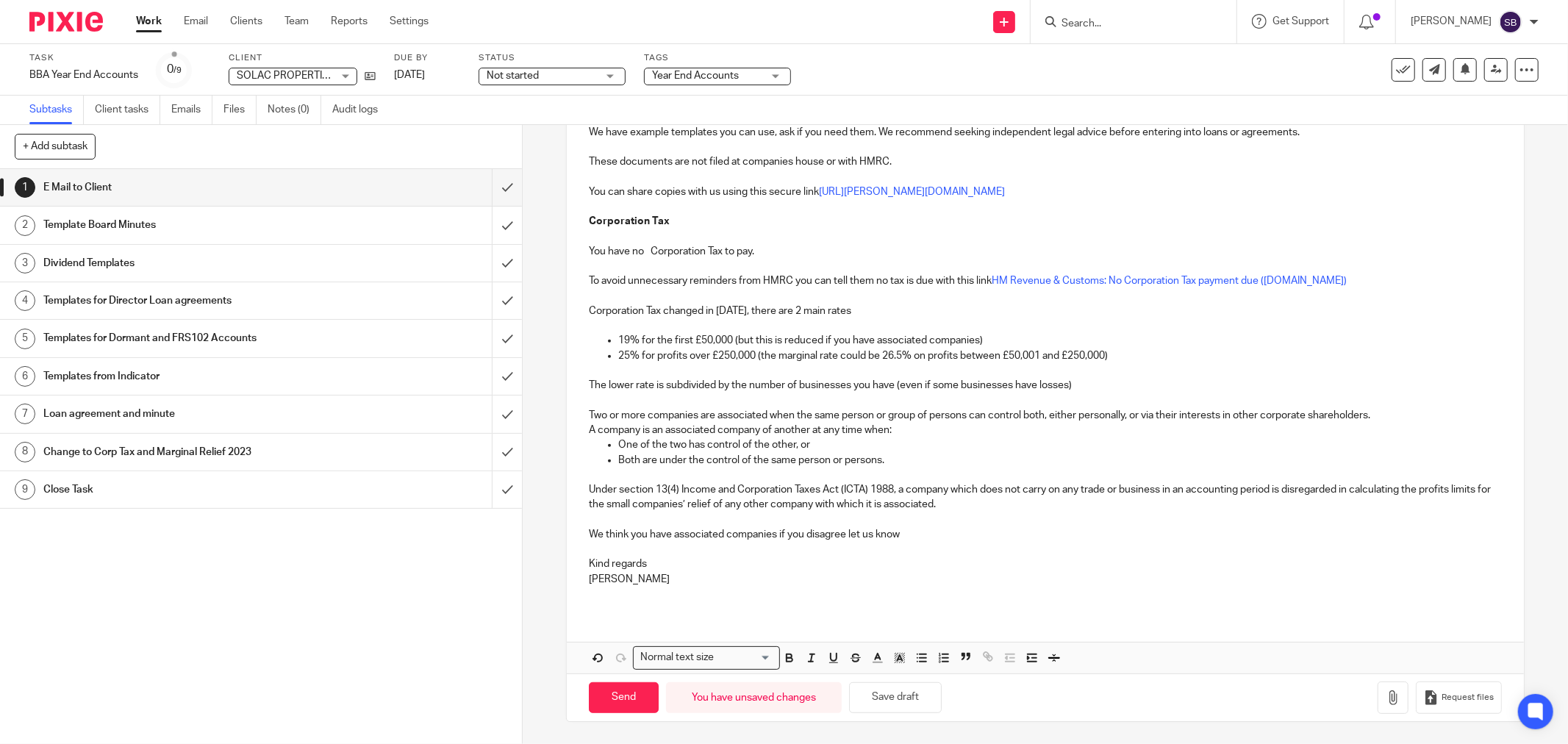
click at [669, 537] on p "We think you have associated companies if you disagree let us know" at bounding box center [1045, 534] width 913 height 15
click at [1386, 693] on icon "button" at bounding box center [1393, 697] width 15 height 15
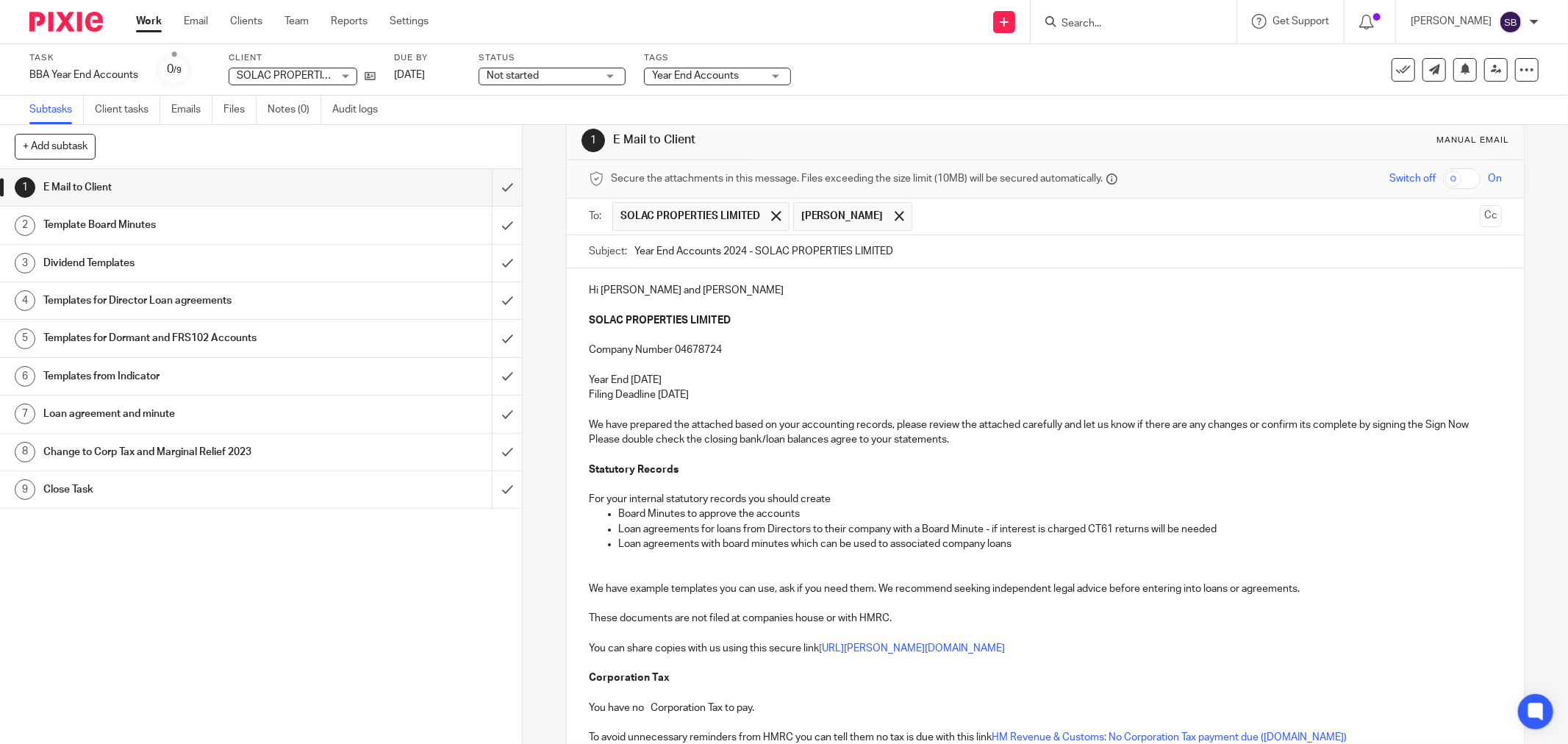
scroll to position [0, 0]
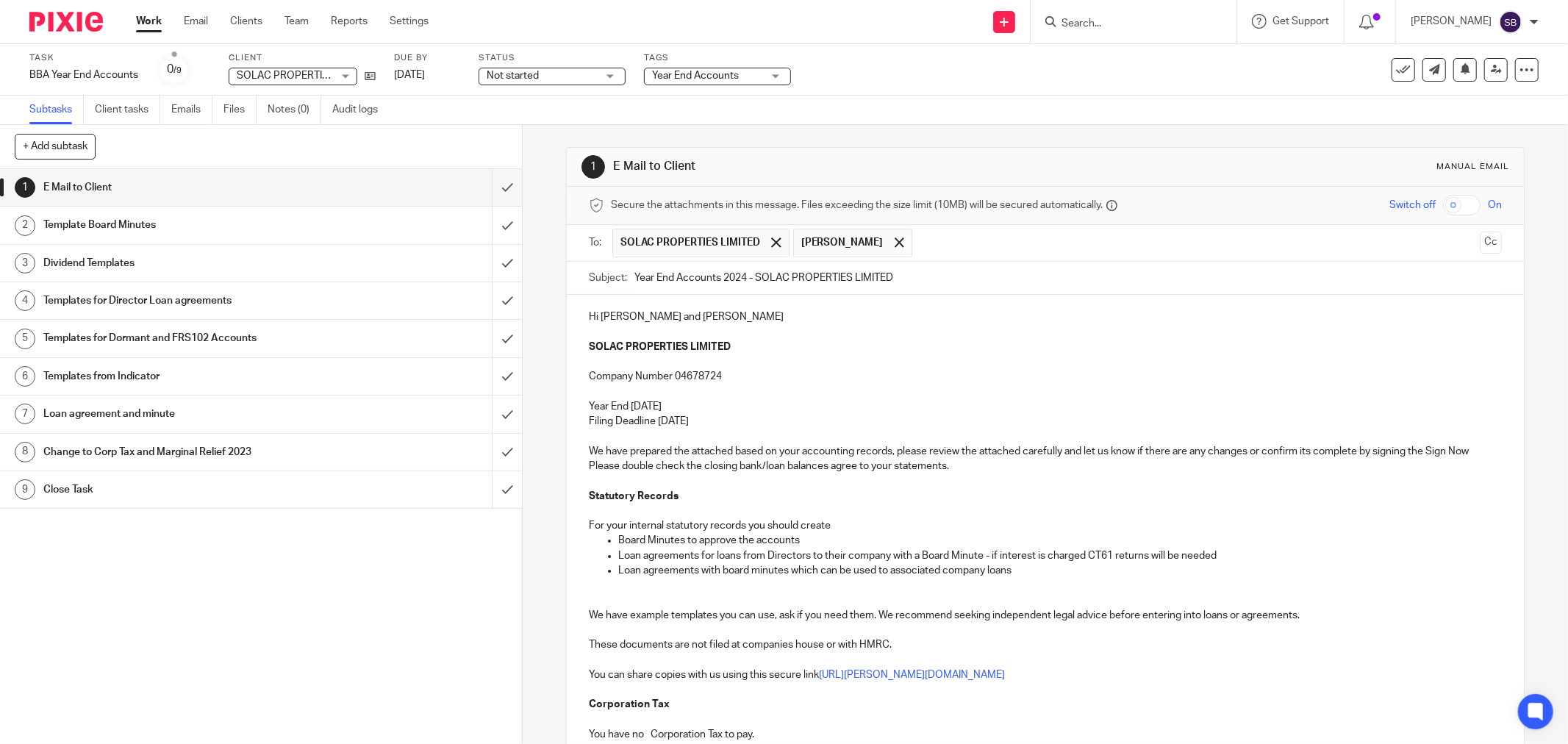
click at [1026, 462] on p "We have prepared the attached based on your accounting records, please review t…" at bounding box center [1045, 459] width 913 height 30
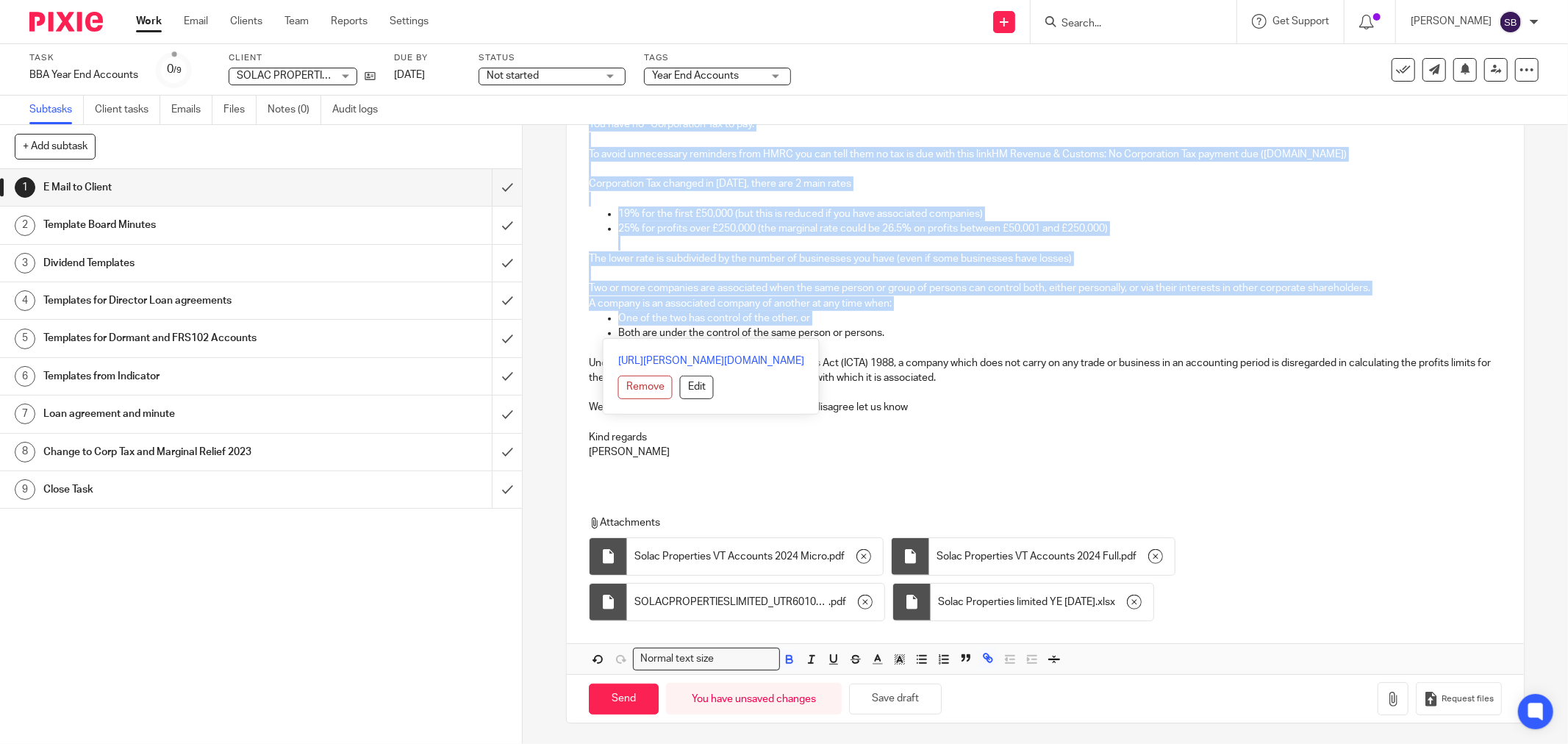
scroll to position [643, 0]
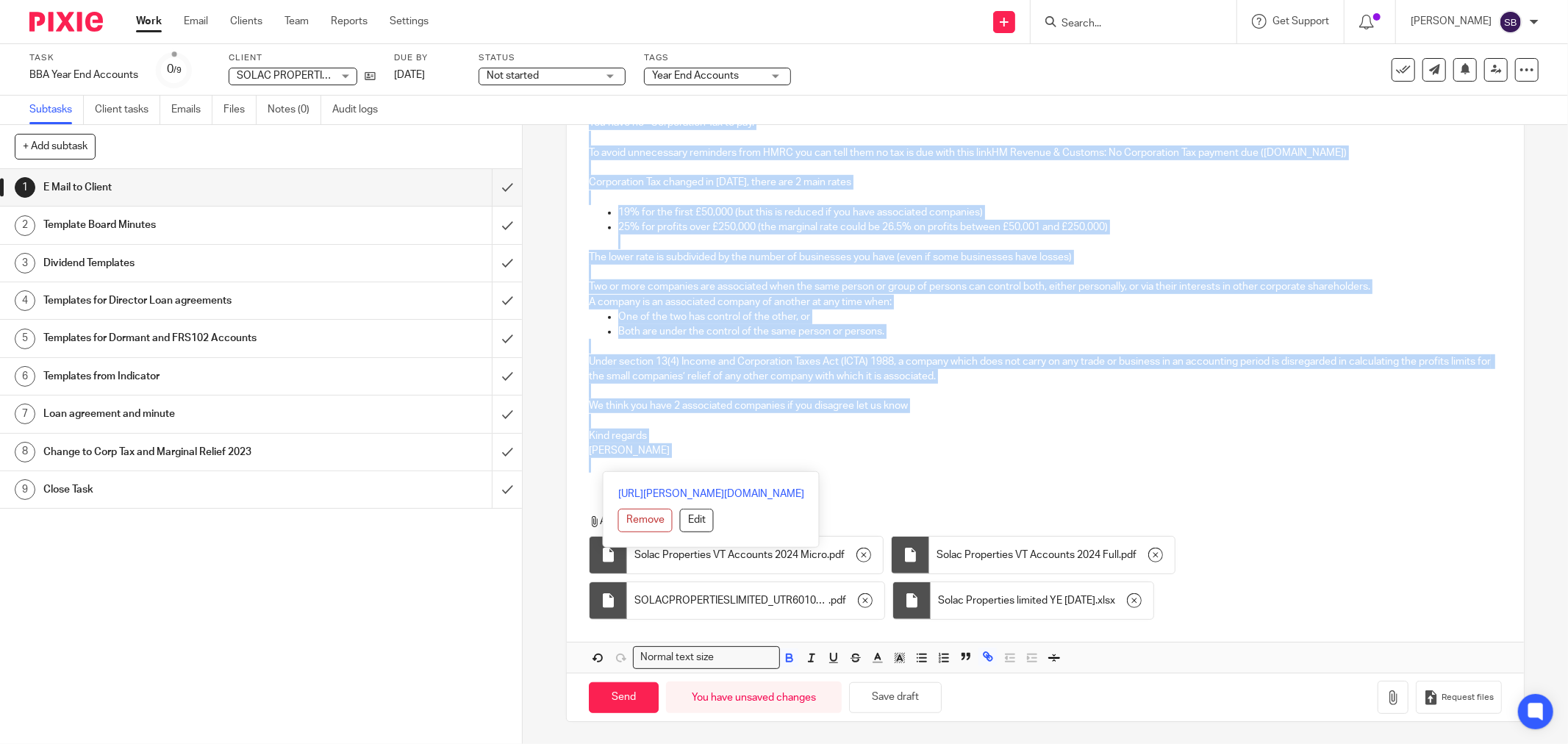
drag, startPoint x: 578, startPoint y: 315, endPoint x: 706, endPoint y: 474, distance: 204.1
click at [706, 474] on div "Hi [PERSON_NAME] and [PERSON_NAME] PROPERTIES LIMITED Company Number 04678724 Y…" at bounding box center [1045, 164] width 957 height 1019
copy div "Hi [PERSON_NAME] and [PERSON_NAME] PROPERTIES LIMITED Company Number 04678724 Y…"
click at [624, 701] on input "Send" at bounding box center [624, 698] width 70 height 31
type input "Sent"
